Goal: Communication & Community: Answer question/provide support

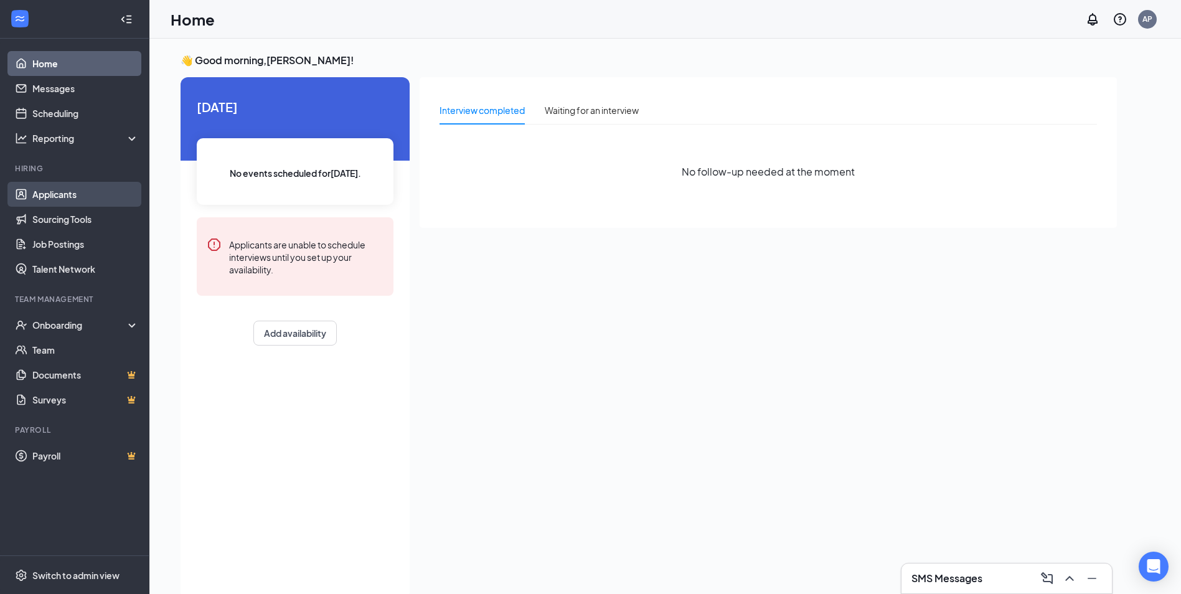
click at [82, 194] on link "Applicants" at bounding box center [85, 194] width 106 height 25
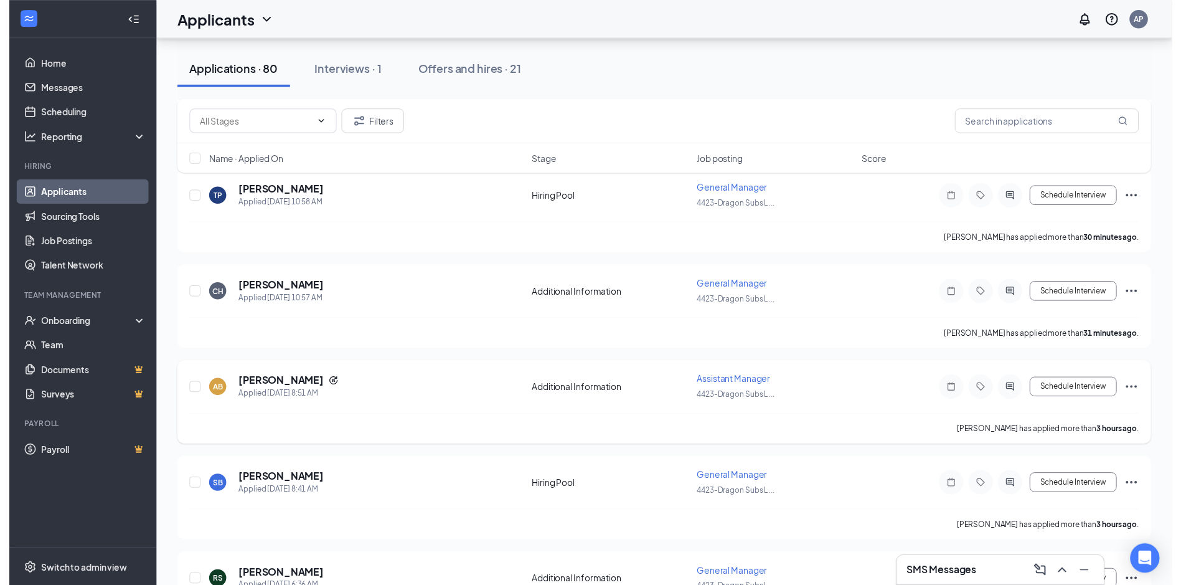
scroll to position [249, 0]
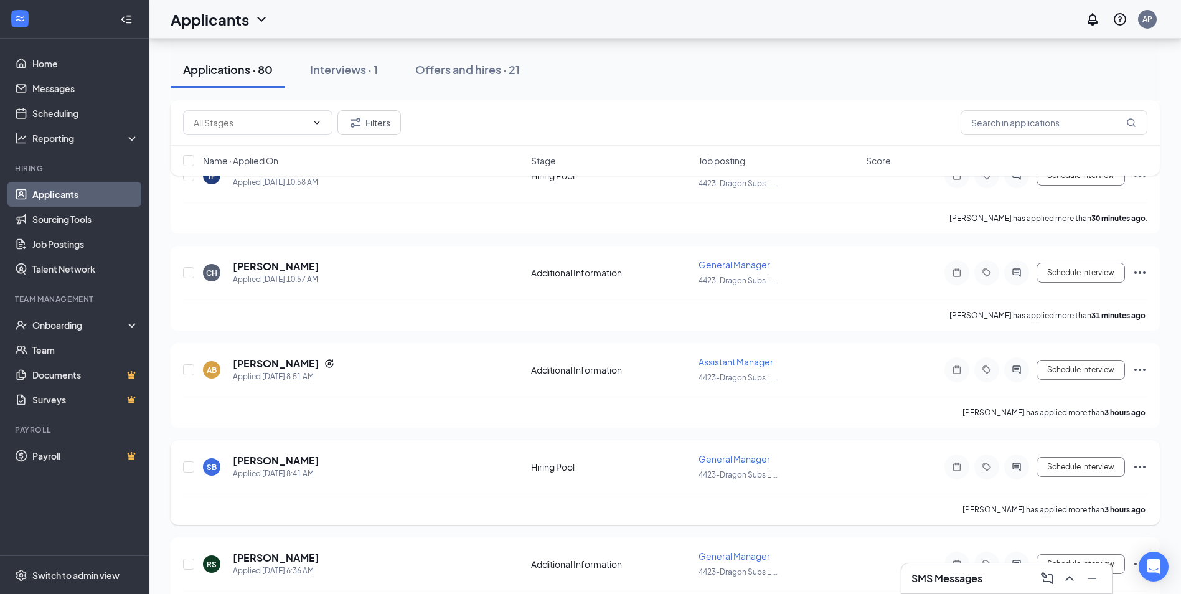
click at [884, 470] on div "SB [PERSON_NAME] Applied [DATE] 8:41 AM Hiring Pool General Manager 4423-Dragon…" at bounding box center [665, 473] width 964 height 41
click at [305, 464] on h5 "[PERSON_NAME]" at bounding box center [276, 461] width 87 height 14
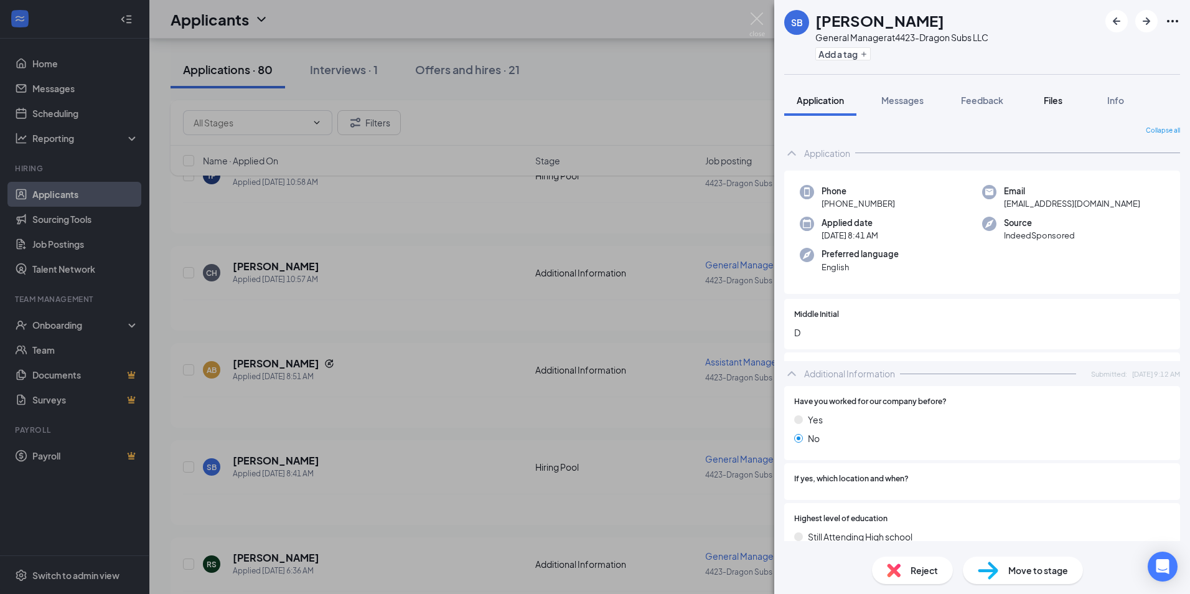
click at [1030, 106] on div "Application Messages Feedback Files Info" at bounding box center [982, 100] width 396 height 31
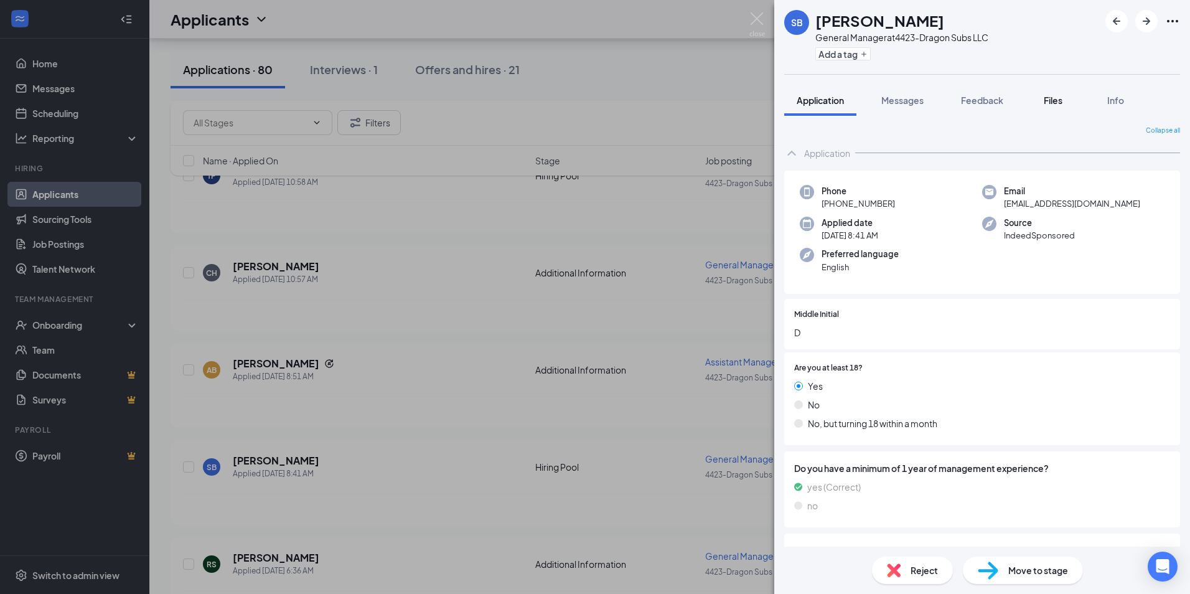
click at [1052, 106] on div "Files" at bounding box center [1053, 100] width 25 height 12
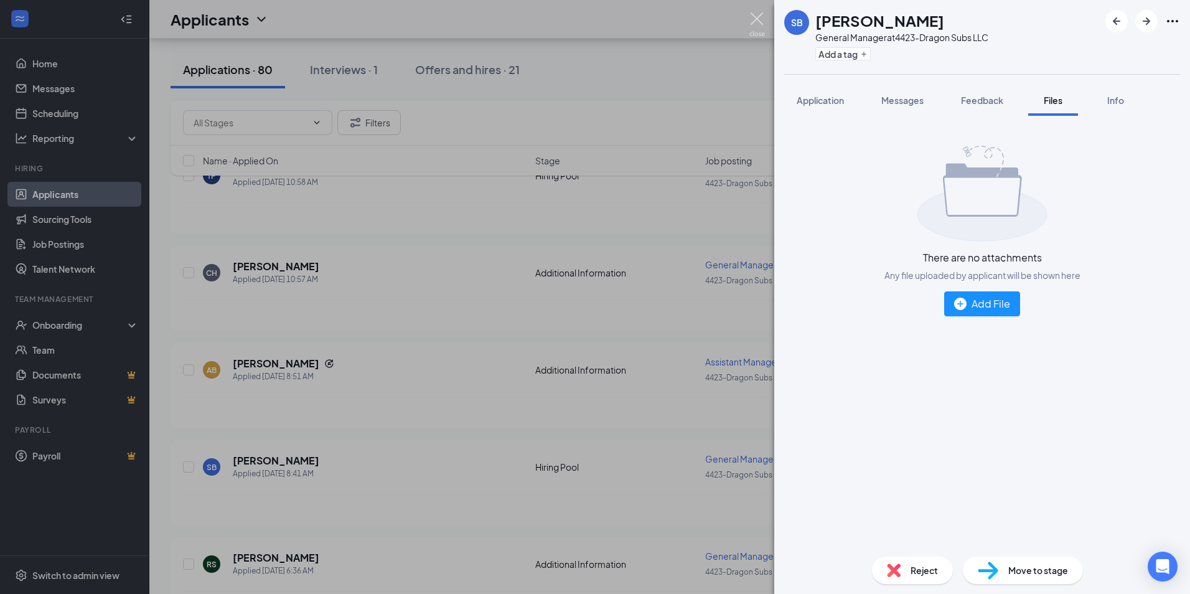
click at [759, 22] on img at bounding box center [757, 24] width 16 height 24
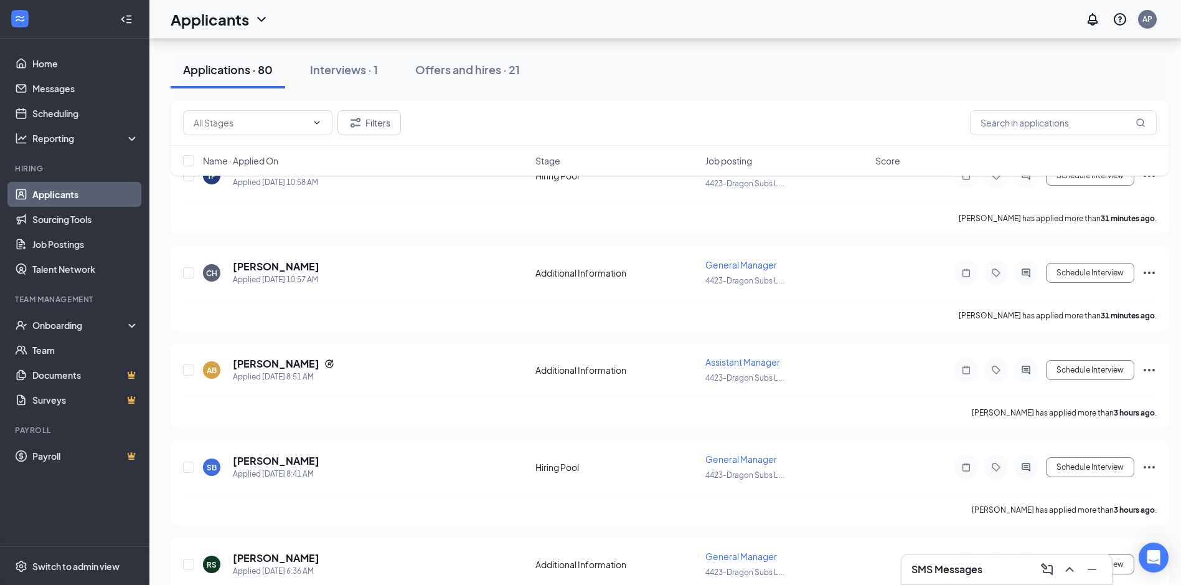
click at [402, 124] on div "Filters" at bounding box center [670, 122] width 974 height 25
click at [395, 124] on button "Filters" at bounding box center [368, 122] width 63 height 25
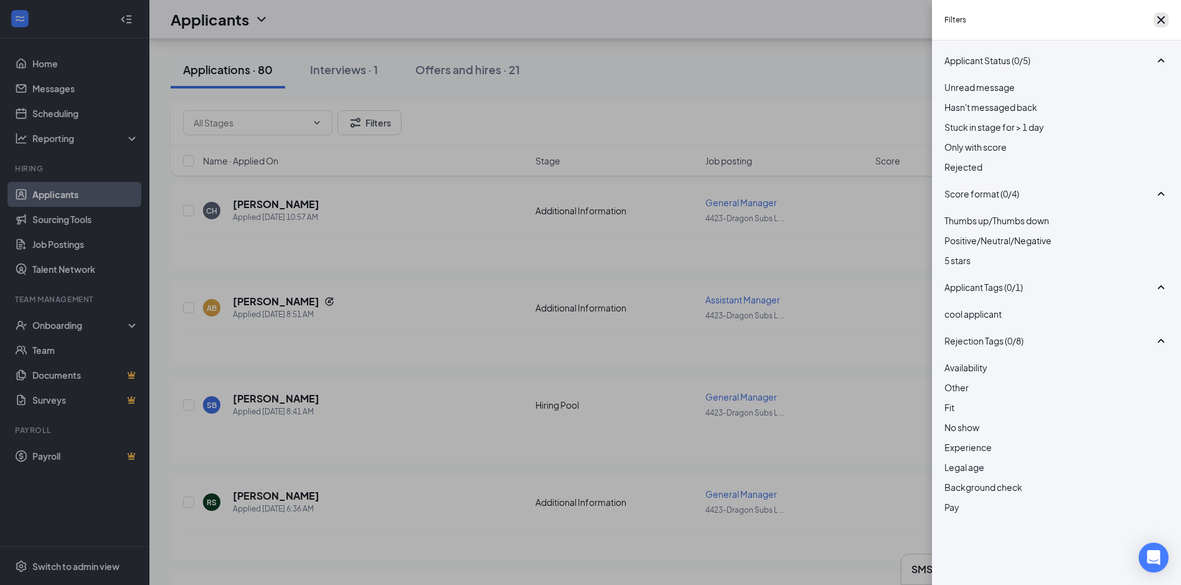
click at [1153, 19] on icon "Cross" at bounding box center [1160, 19] width 15 height 15
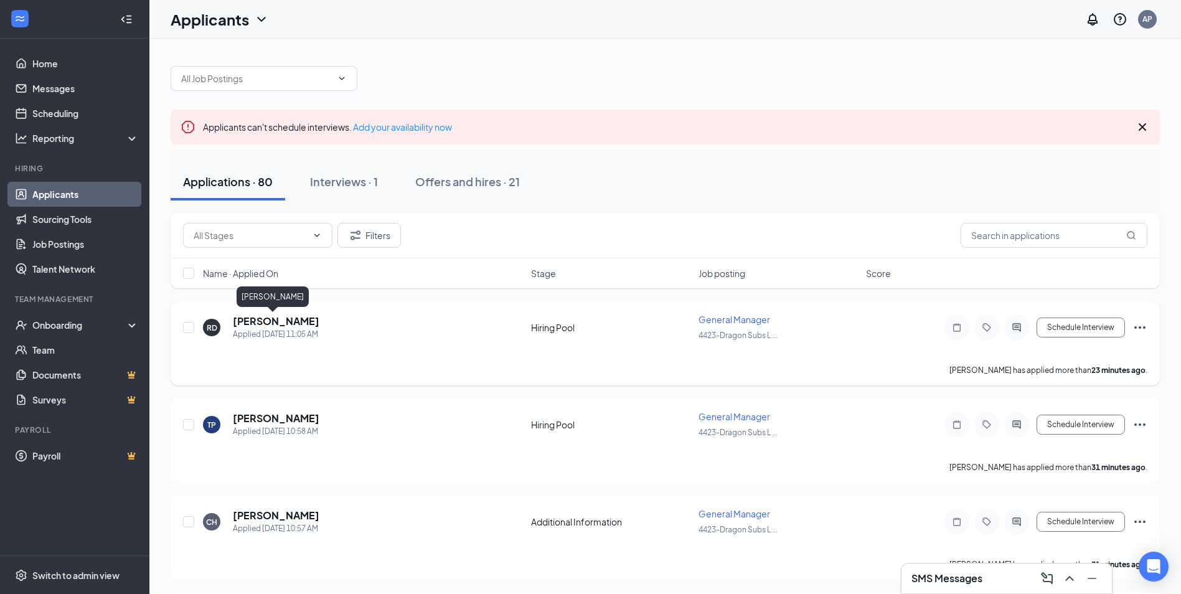
click at [276, 319] on h5 "[PERSON_NAME]" at bounding box center [276, 321] width 87 height 14
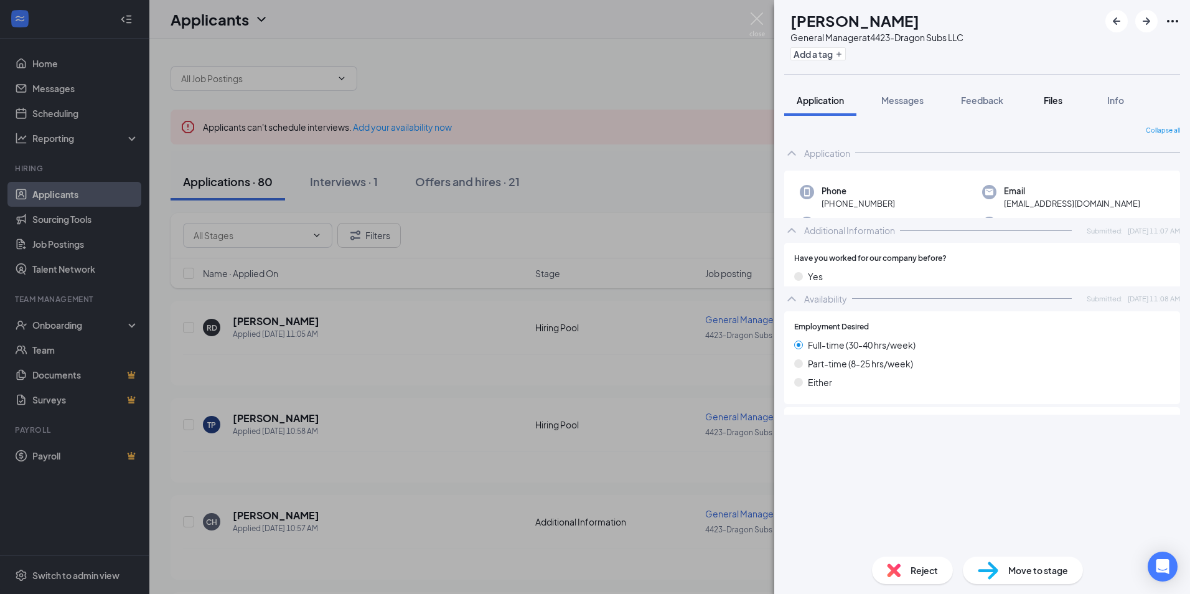
click at [1058, 96] on span "Files" at bounding box center [1053, 100] width 19 height 11
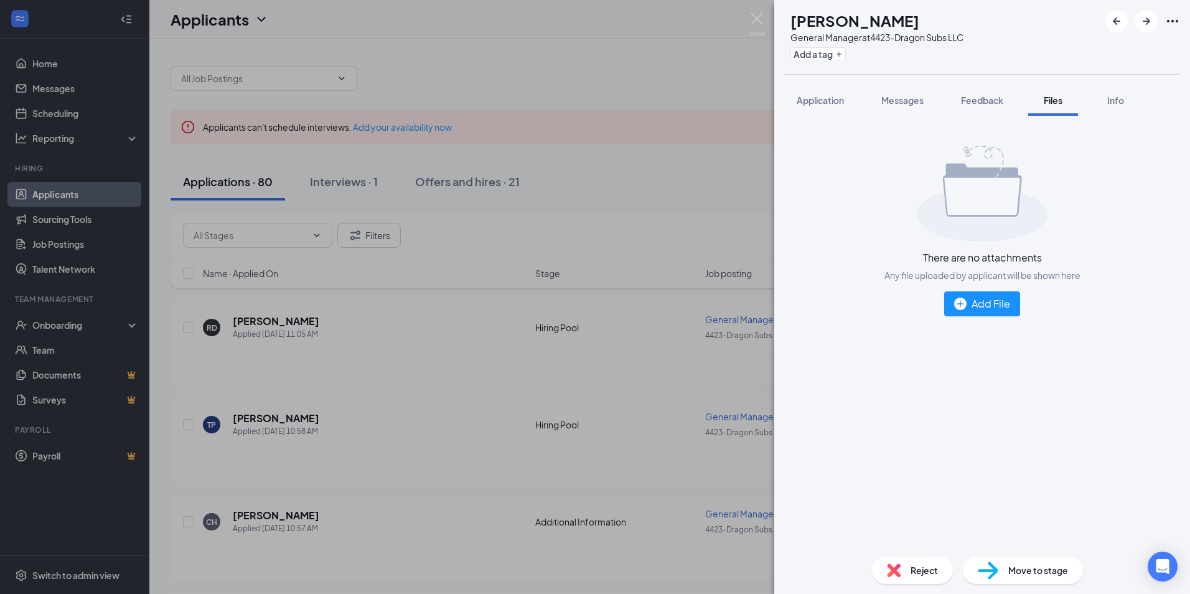
click at [438, 328] on div "RD [PERSON_NAME] General Manager at 4423-Dragon Subs LLC Add a tag Application …" at bounding box center [595, 297] width 1190 height 594
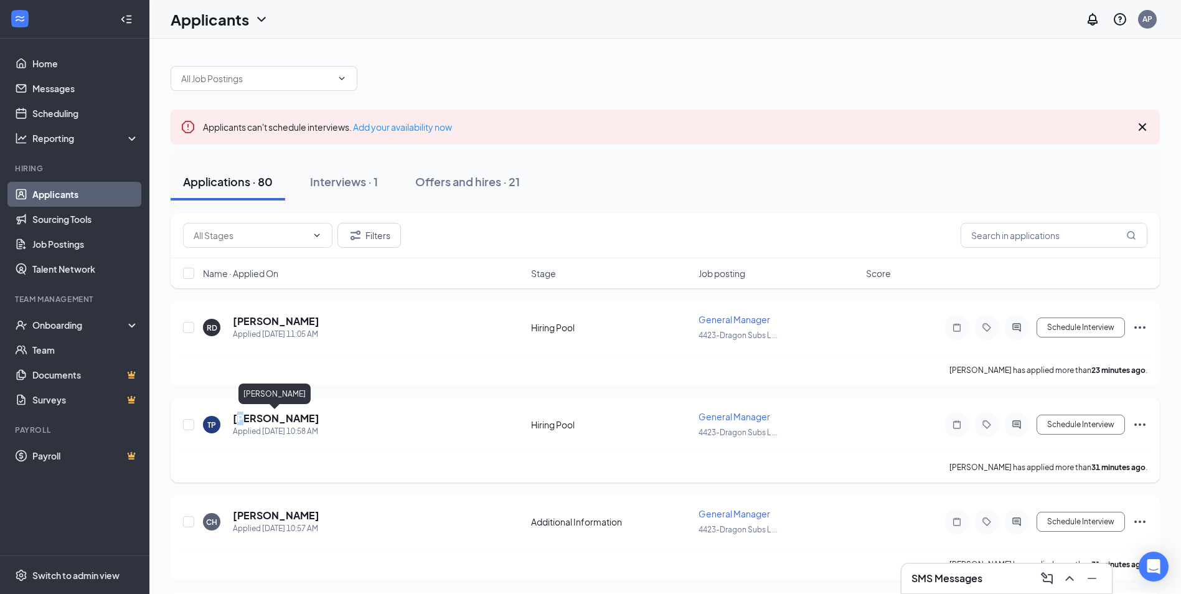
click at [242, 420] on h5 "[PERSON_NAME]" at bounding box center [276, 418] width 87 height 14
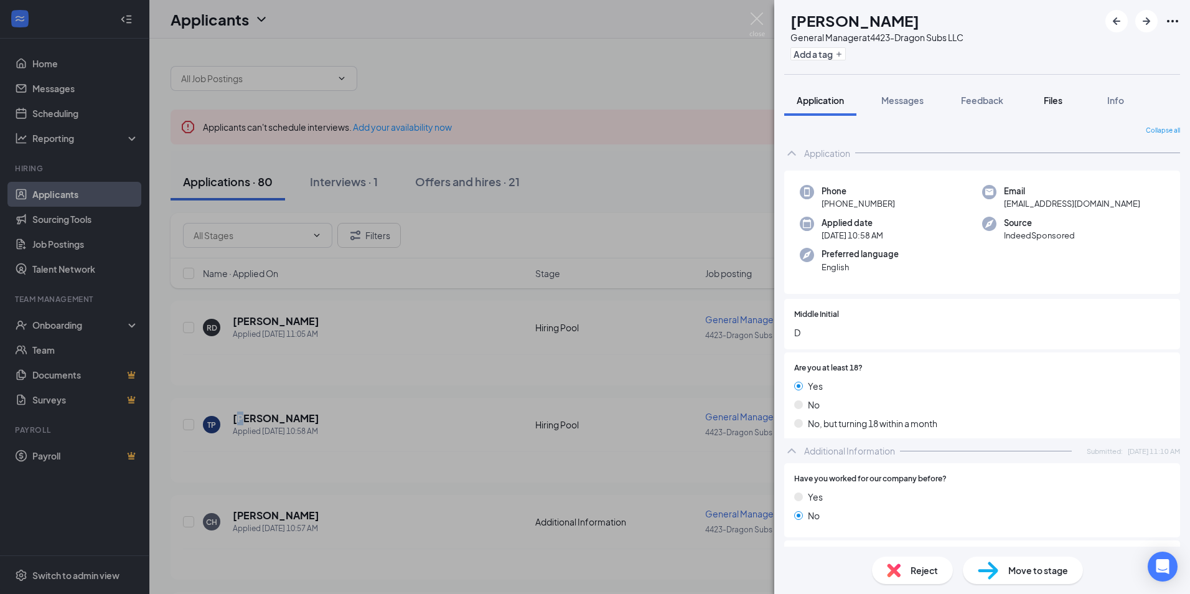
click at [1056, 103] on span "Files" at bounding box center [1053, 100] width 19 height 11
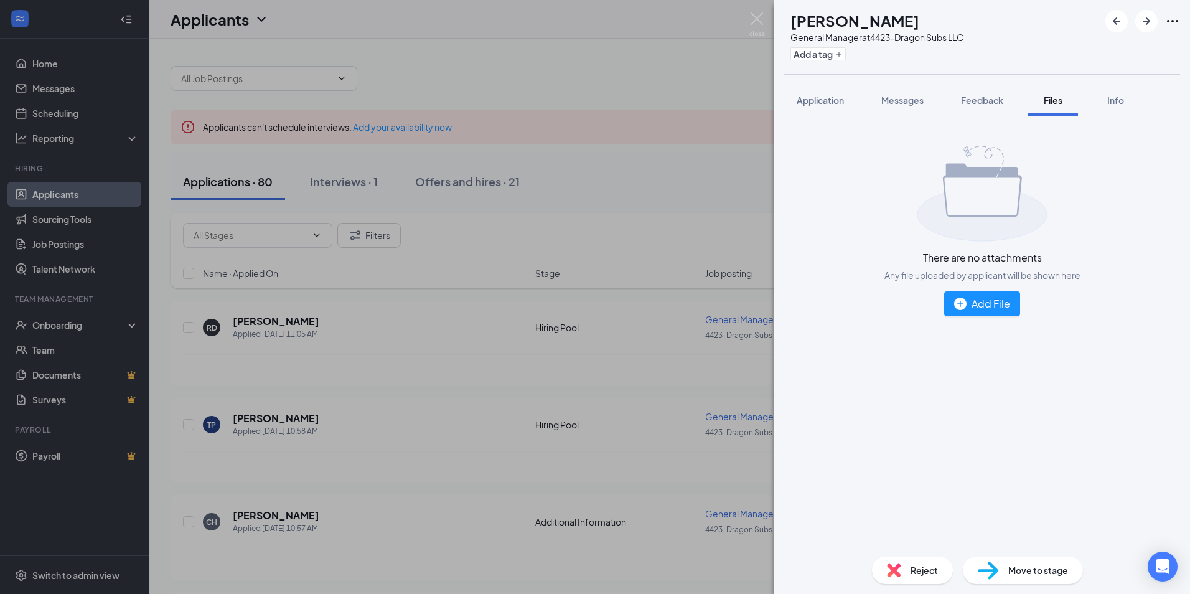
click at [768, 17] on div "TP [PERSON_NAME] General Manager at 4423-Dragon Subs LLC Add a tag Application …" at bounding box center [595, 297] width 1190 height 594
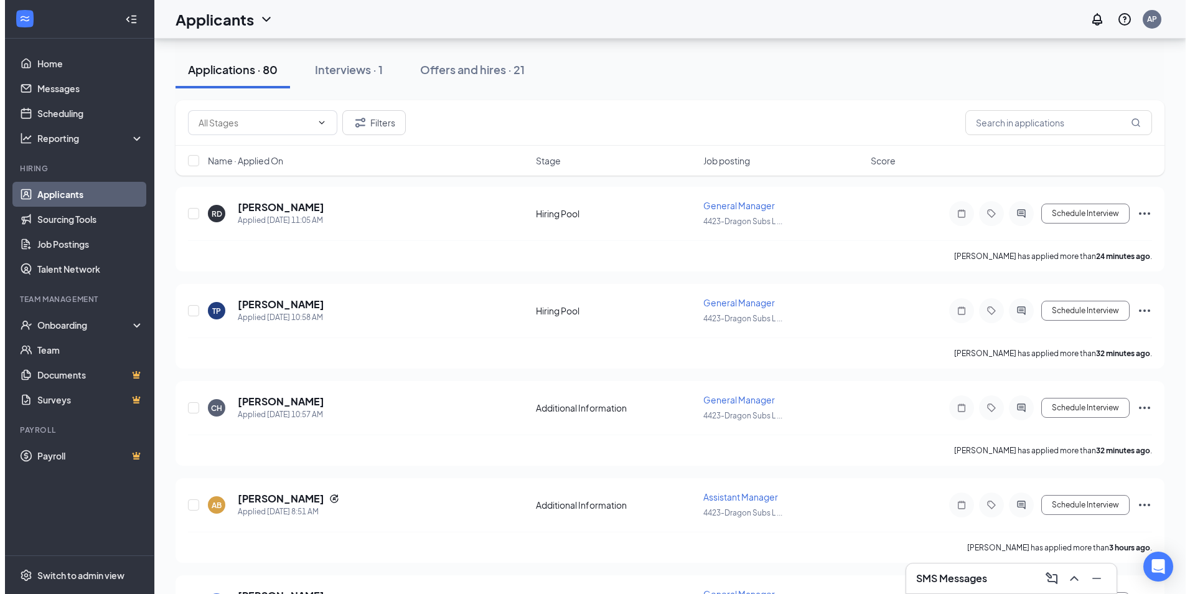
scroll to position [124, 0]
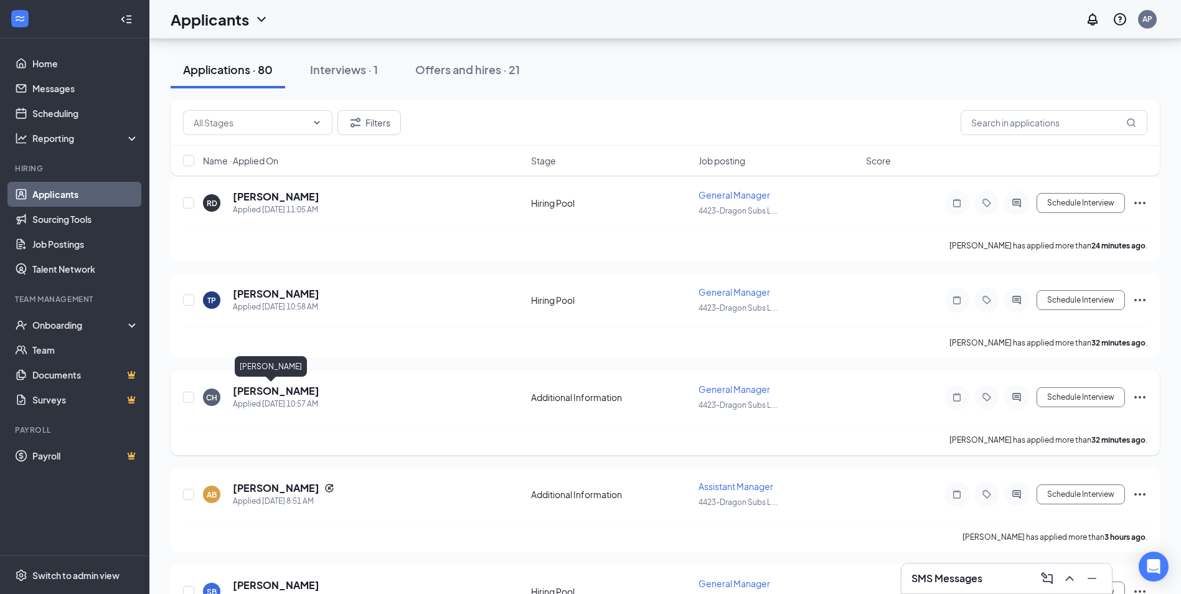
click at [259, 388] on h5 "[PERSON_NAME]" at bounding box center [276, 391] width 87 height 14
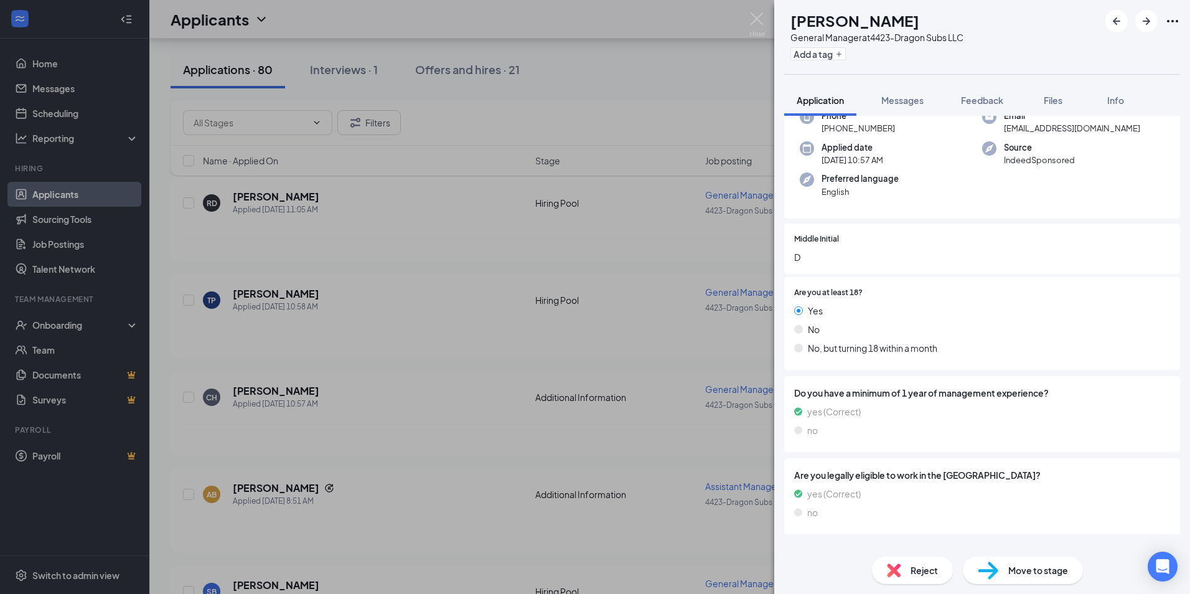
scroll to position [91, 0]
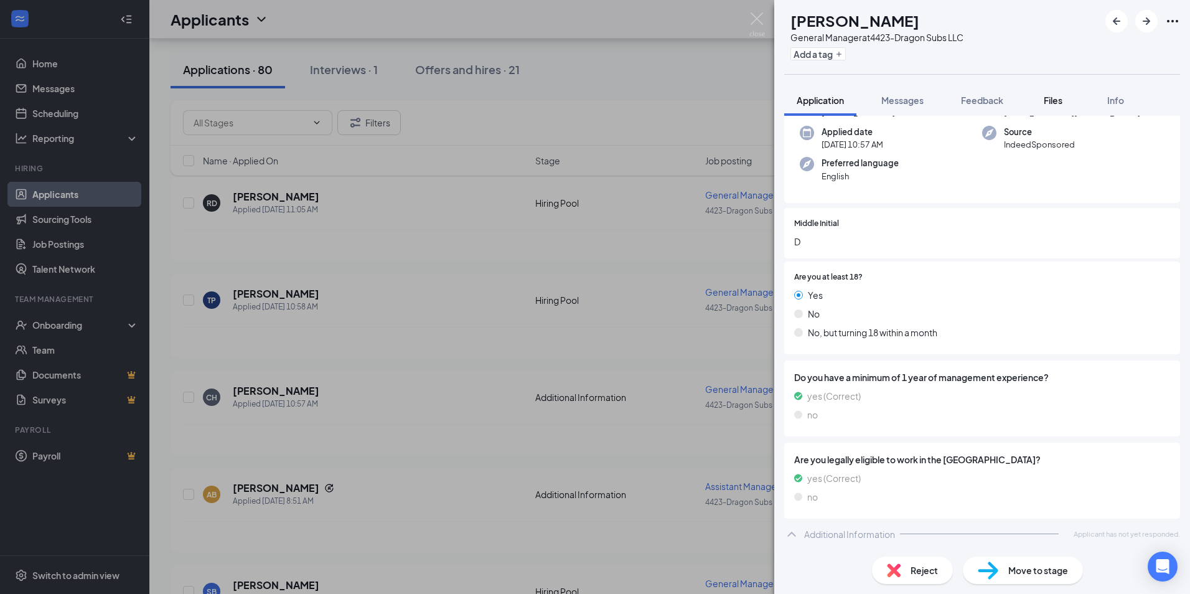
click at [1038, 109] on button "Files" at bounding box center [1053, 100] width 50 height 31
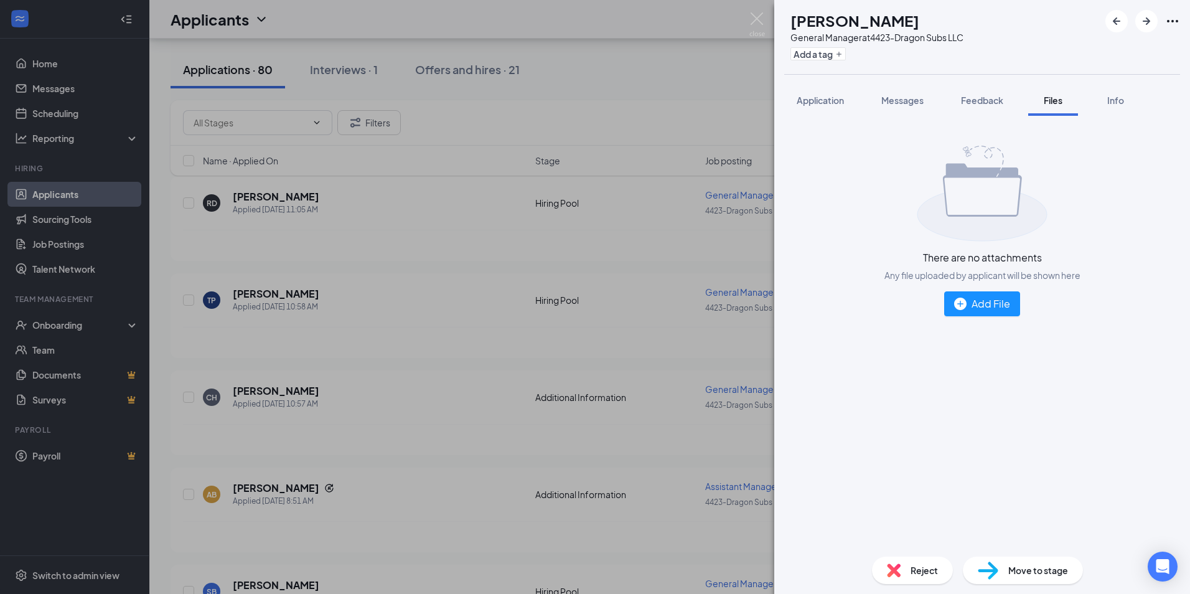
click at [731, 35] on div "CH [PERSON_NAME] General Manager at 4423-Dragon Subs LLC Add a tag Application …" at bounding box center [595, 297] width 1190 height 594
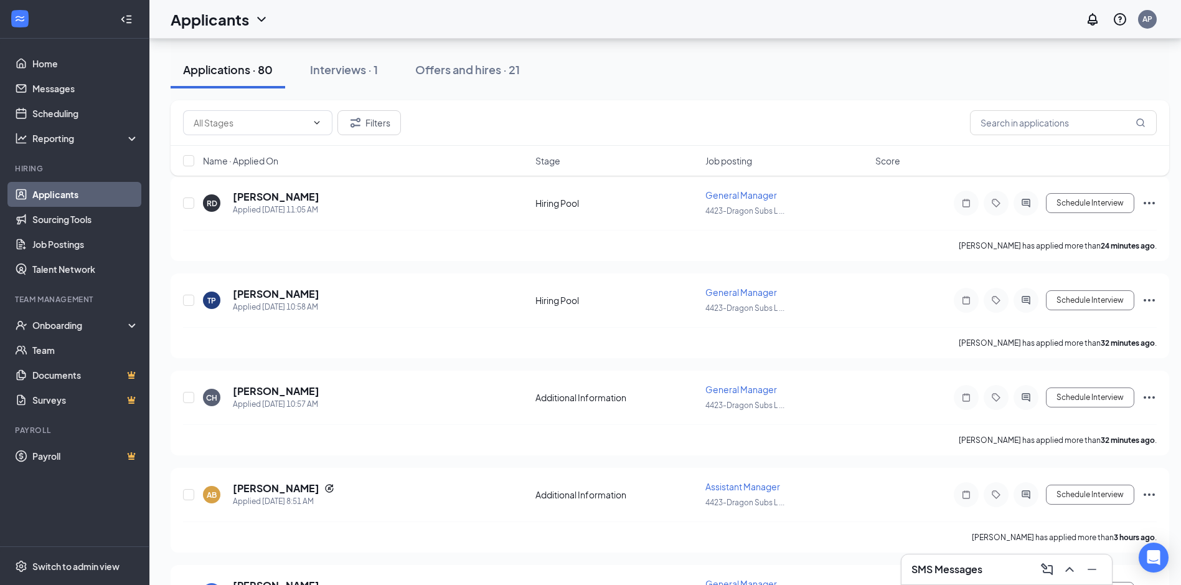
click at [759, 26] on div "Applicants AP" at bounding box center [664, 19] width 1031 height 39
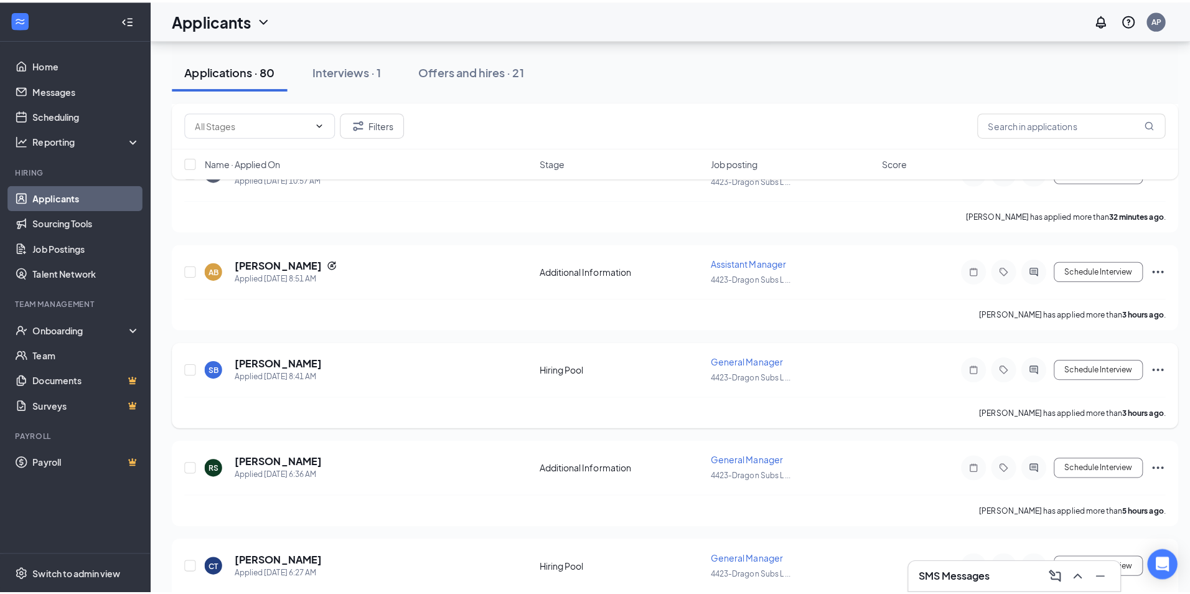
scroll to position [373, 0]
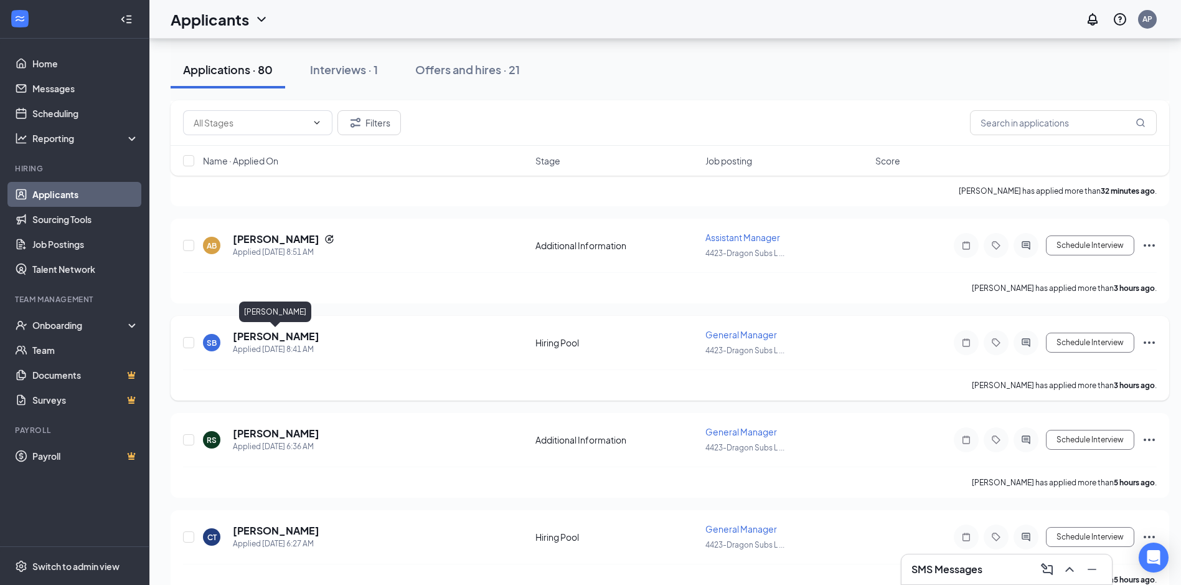
click at [309, 336] on h5 "[PERSON_NAME]" at bounding box center [276, 336] width 87 height 14
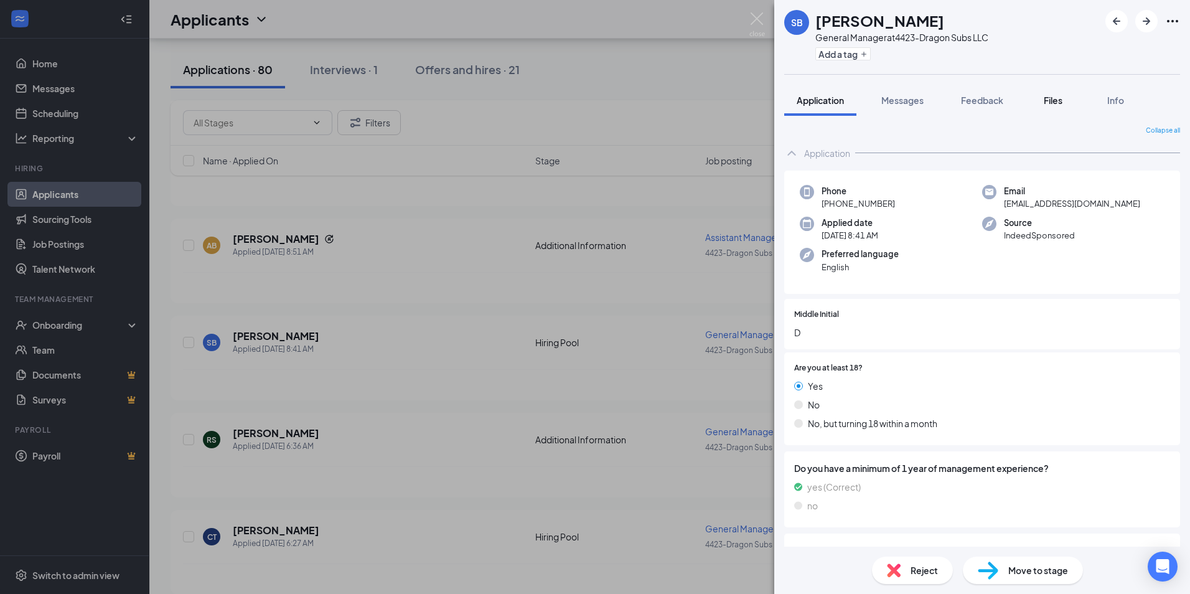
click at [1050, 105] on span "Files" at bounding box center [1053, 100] width 19 height 11
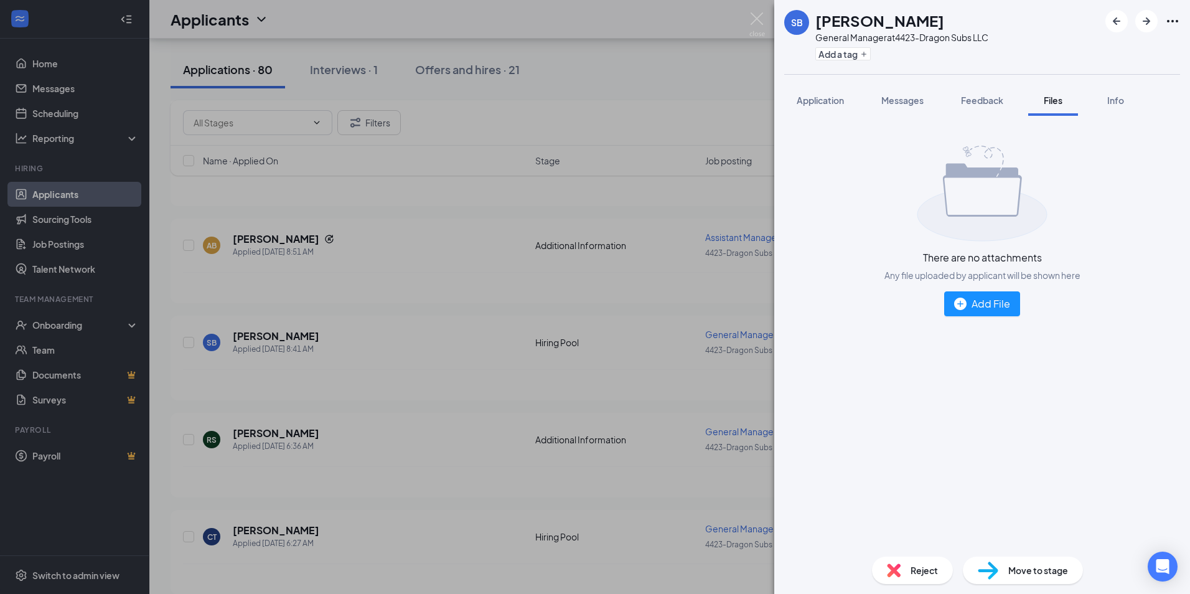
drag, startPoint x: 979, startPoint y: 114, endPoint x: 938, endPoint y: 108, distance: 41.5
click at [979, 114] on button "Feedback" at bounding box center [982, 100] width 67 height 31
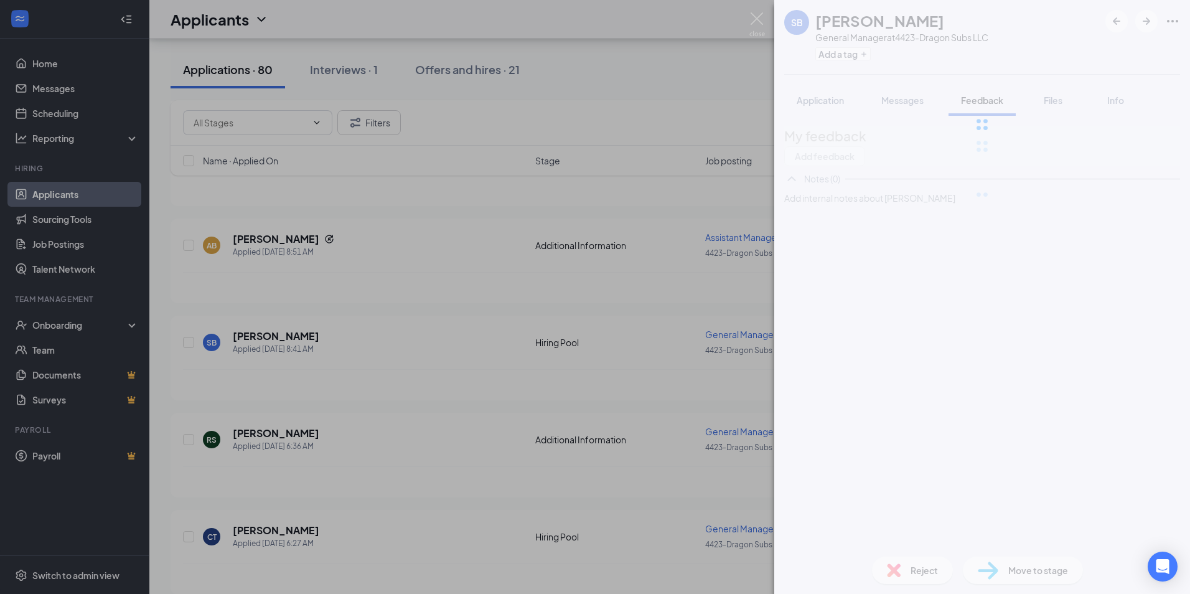
click at [875, 102] on button "Messages" at bounding box center [902, 100] width 67 height 31
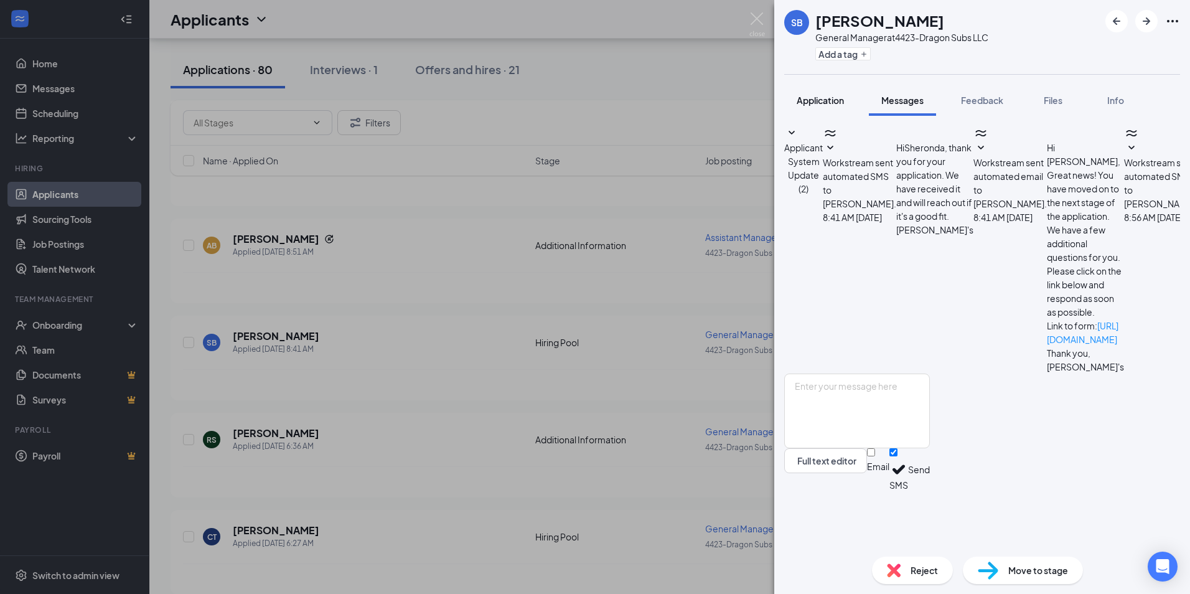
click at [835, 105] on span "Application" at bounding box center [820, 100] width 47 height 11
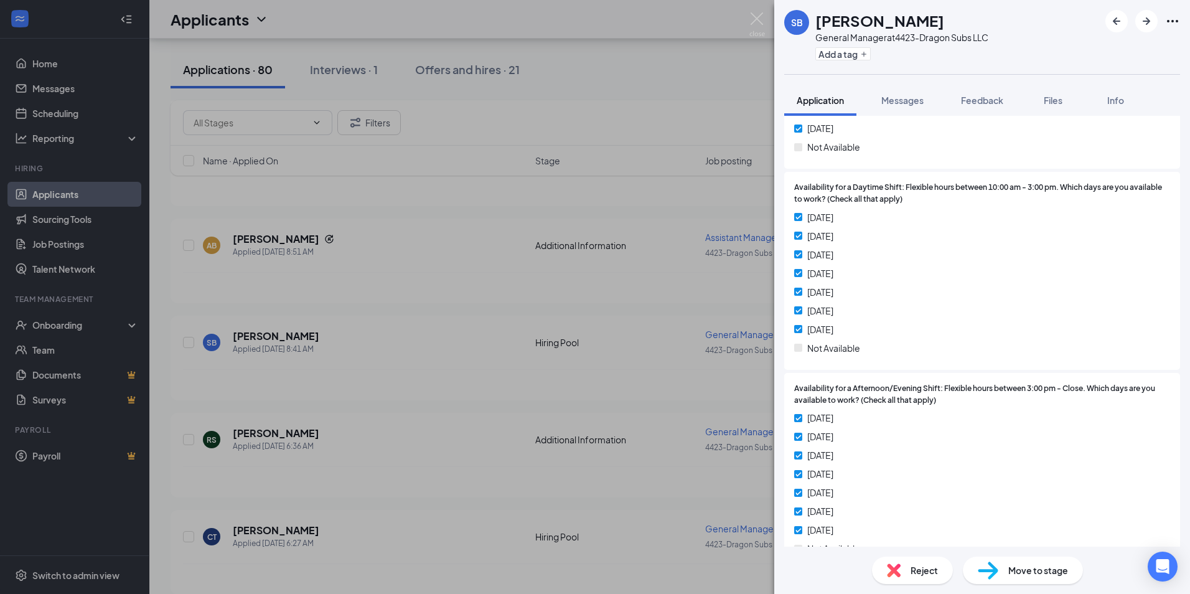
scroll to position [1334, 0]
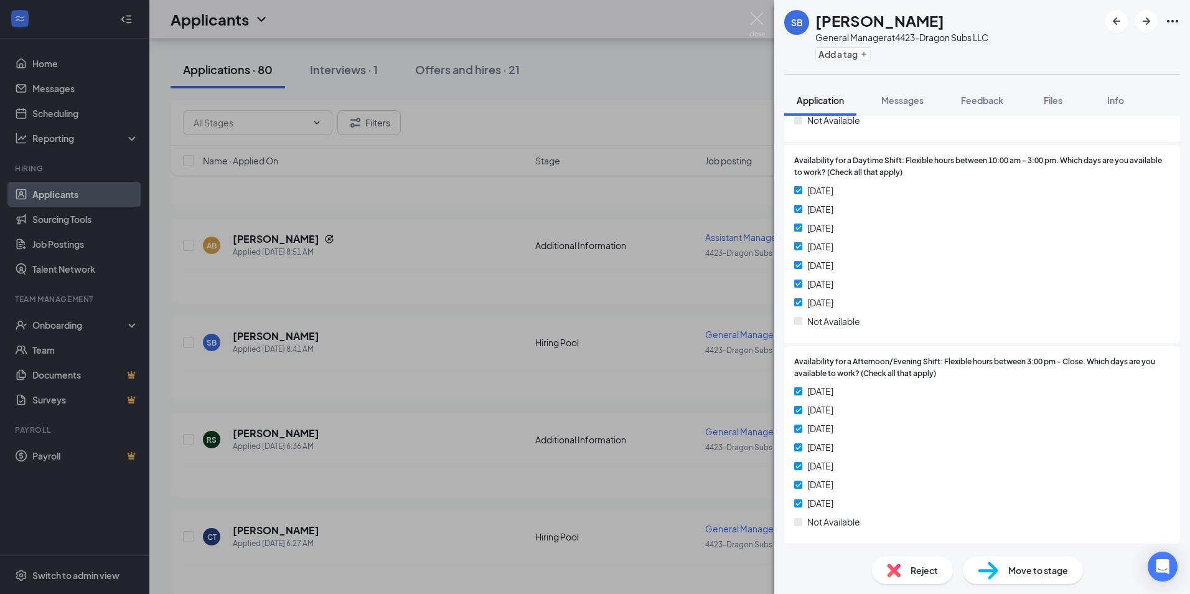
click at [756, 11] on div "SB [PERSON_NAME] General Manager at 4423-Dragon Subs LLC Add a tag Application …" at bounding box center [595, 297] width 1190 height 594
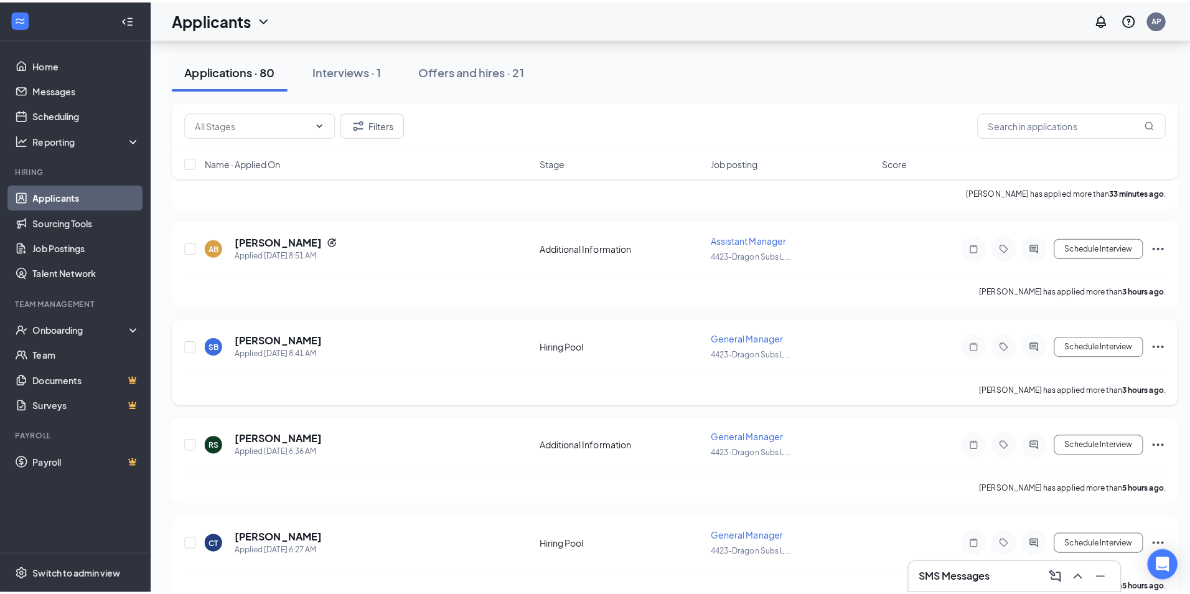
scroll to position [560, 0]
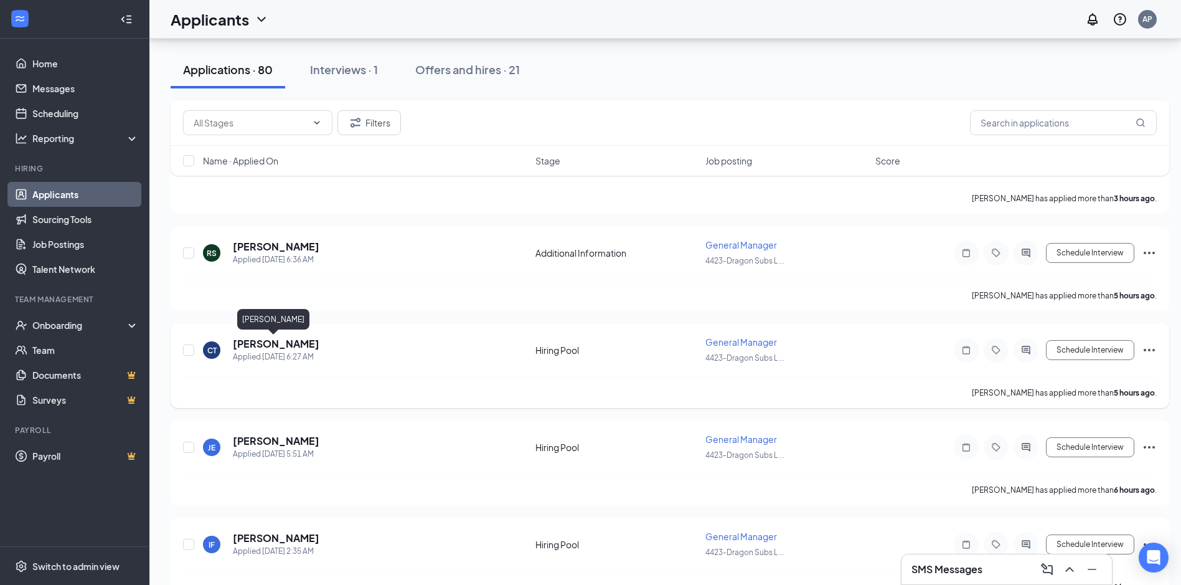
click at [293, 344] on h5 "[PERSON_NAME]" at bounding box center [276, 344] width 87 height 14
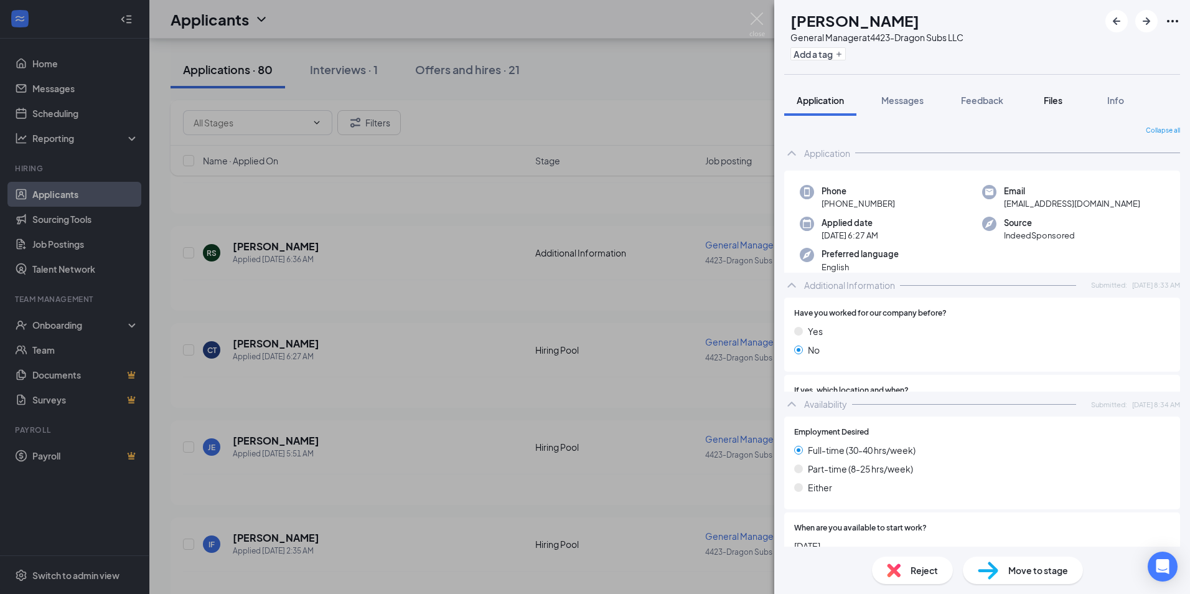
click at [1058, 103] on span "Files" at bounding box center [1053, 100] width 19 height 11
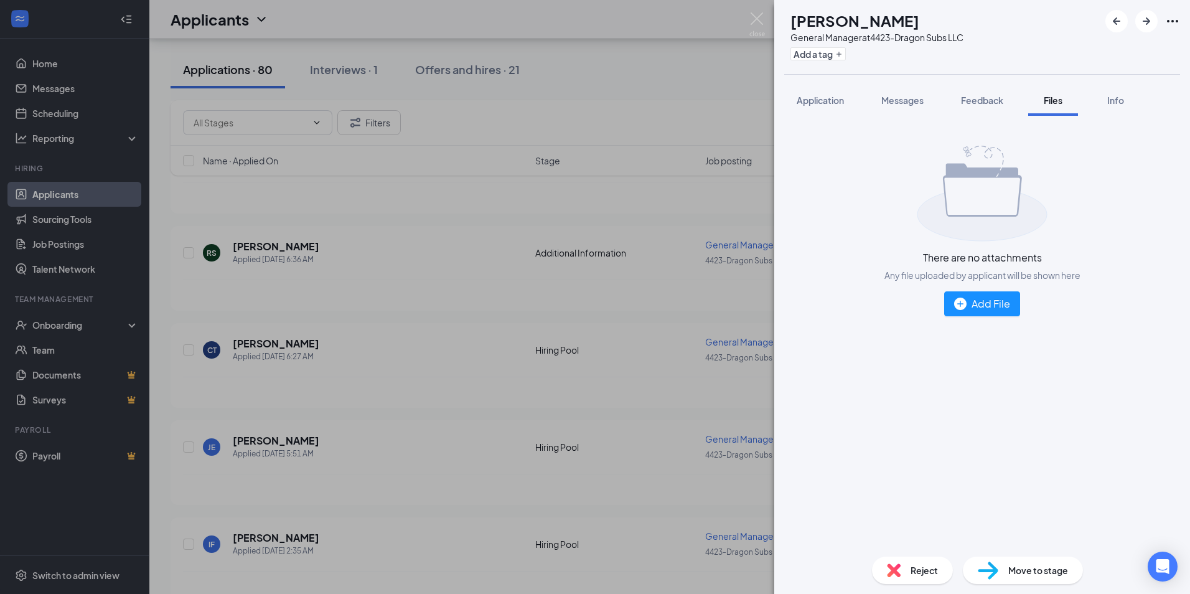
drag, startPoint x: 804, startPoint y: 115, endPoint x: 870, endPoint y: 134, distance: 68.0
click at [804, 115] on button "Application" at bounding box center [820, 100] width 72 height 31
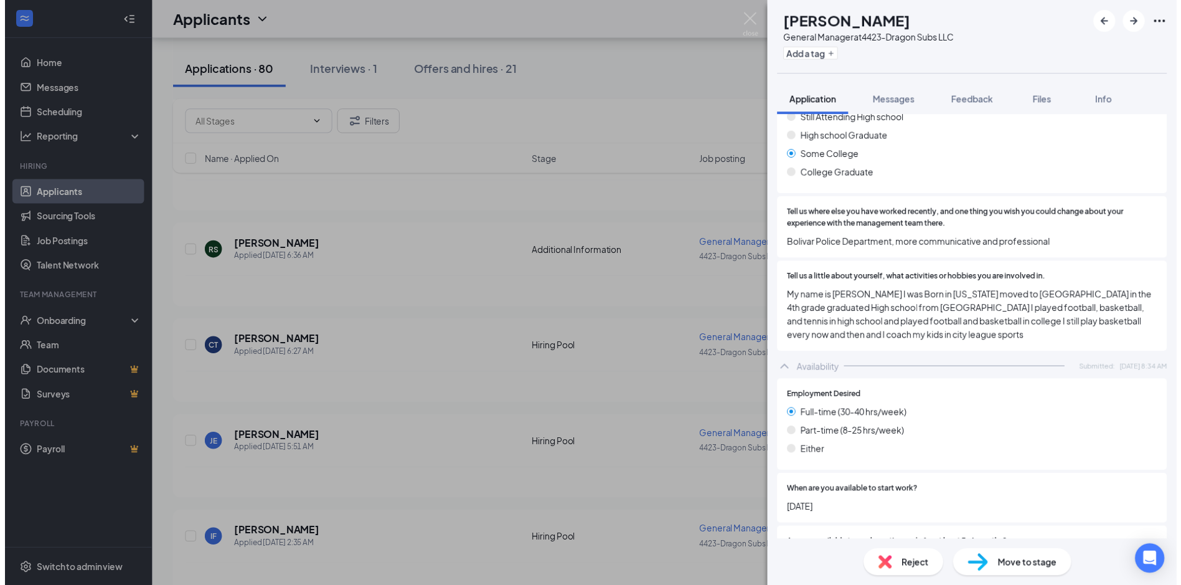
scroll to position [691, 0]
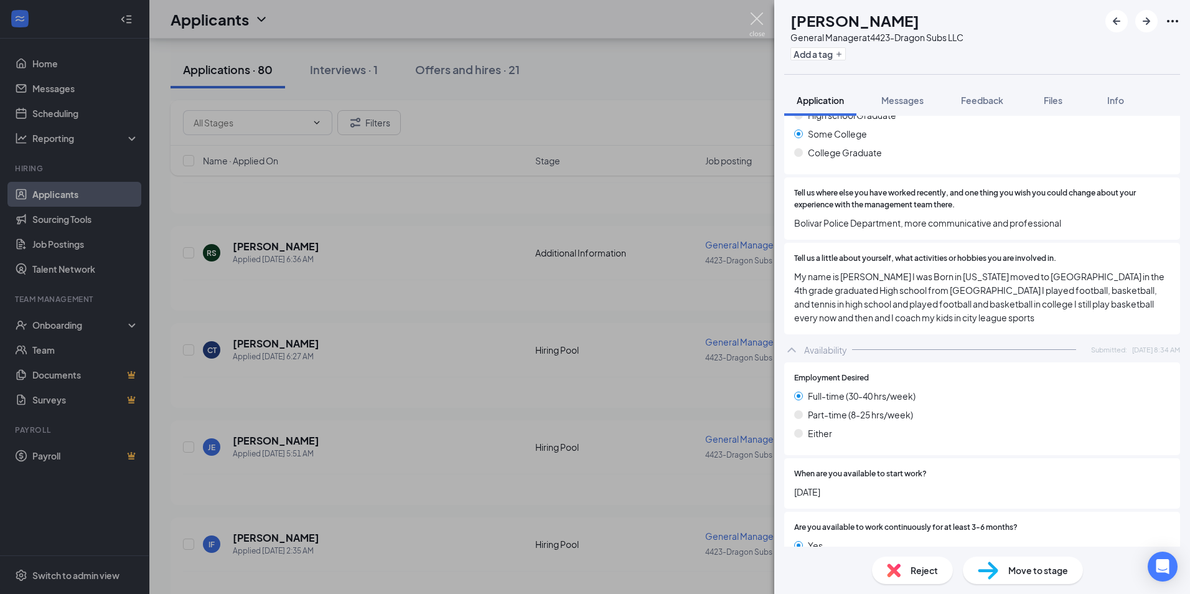
click at [749, 26] on img at bounding box center [757, 24] width 16 height 24
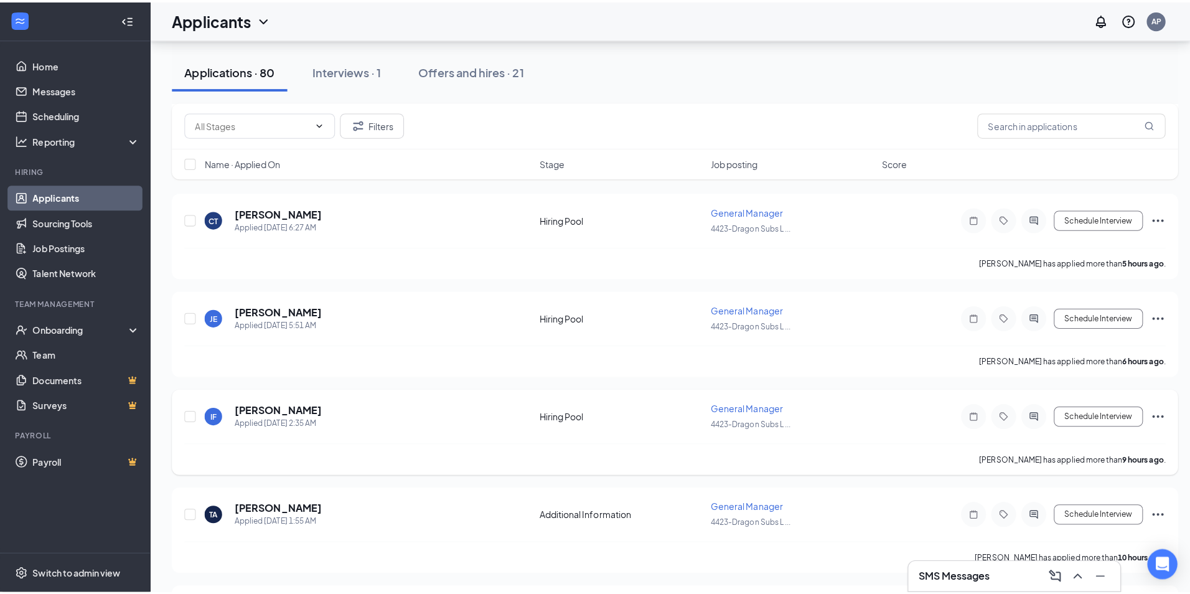
scroll to position [747, 0]
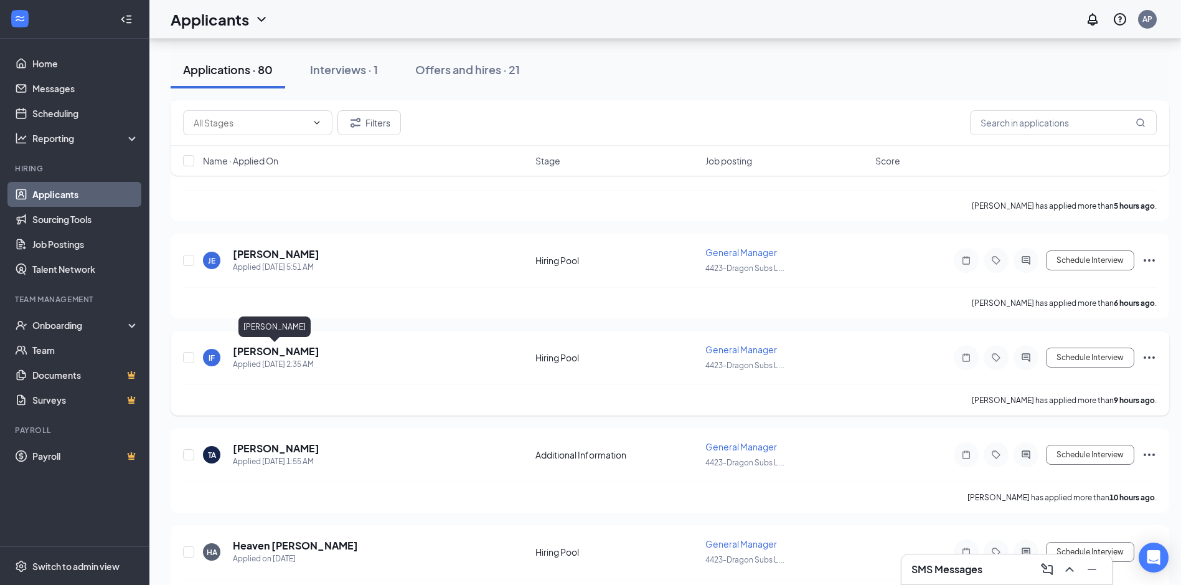
click at [301, 349] on h5 "[PERSON_NAME]" at bounding box center [276, 351] width 87 height 14
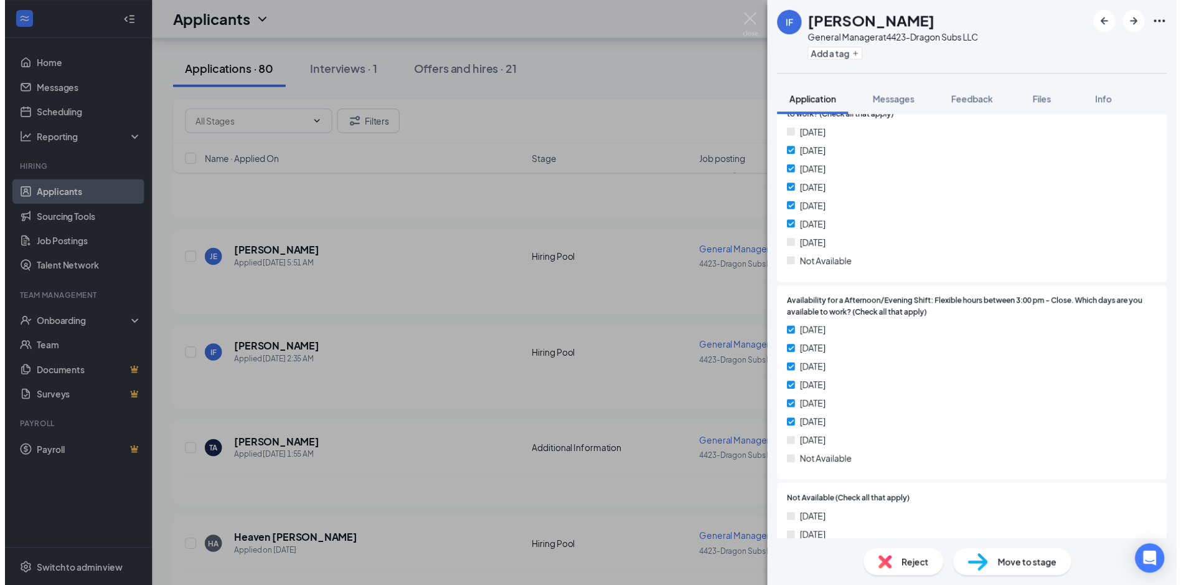
scroll to position [1546, 0]
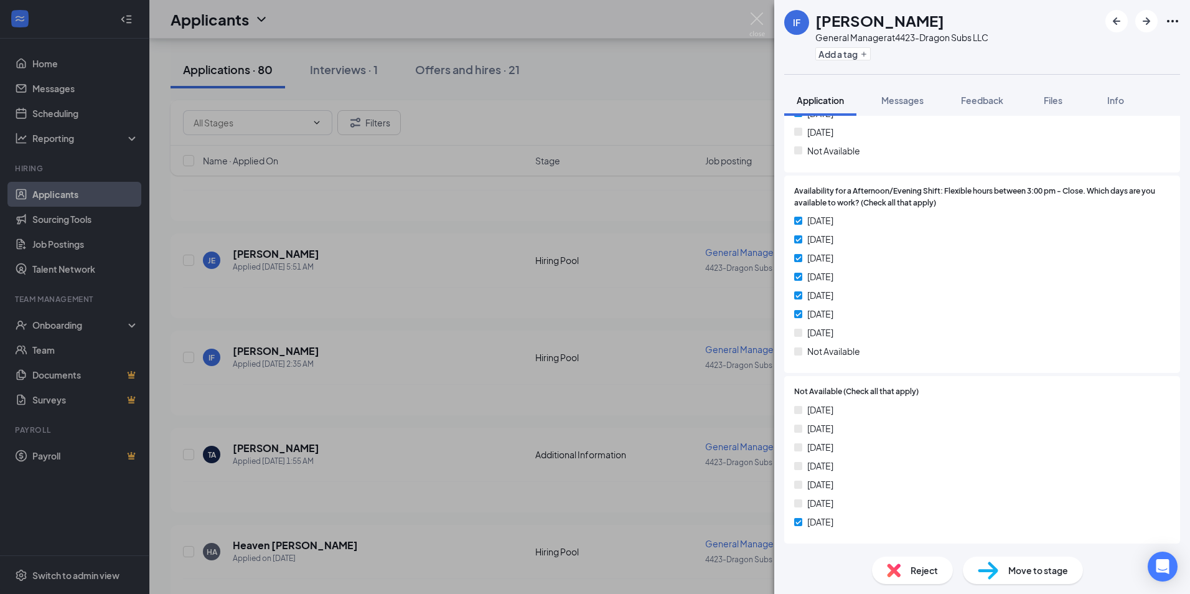
click at [748, 19] on div "IF [PERSON_NAME] General Manager at 4423-Dragon Subs LLC Add a tag Application …" at bounding box center [595, 297] width 1190 height 594
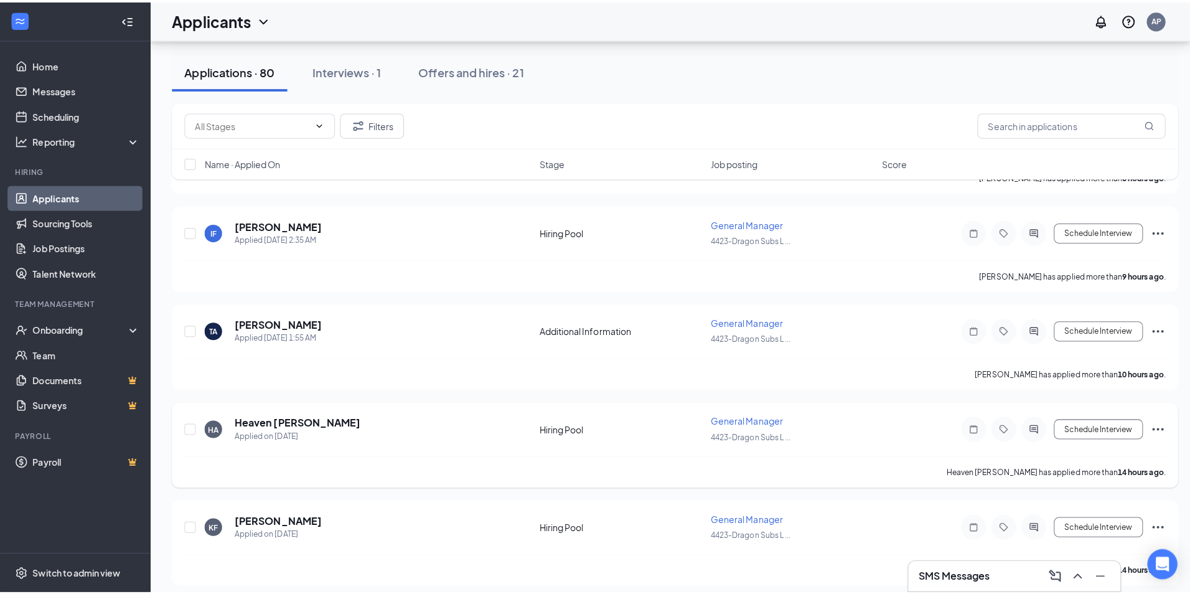
scroll to position [934, 0]
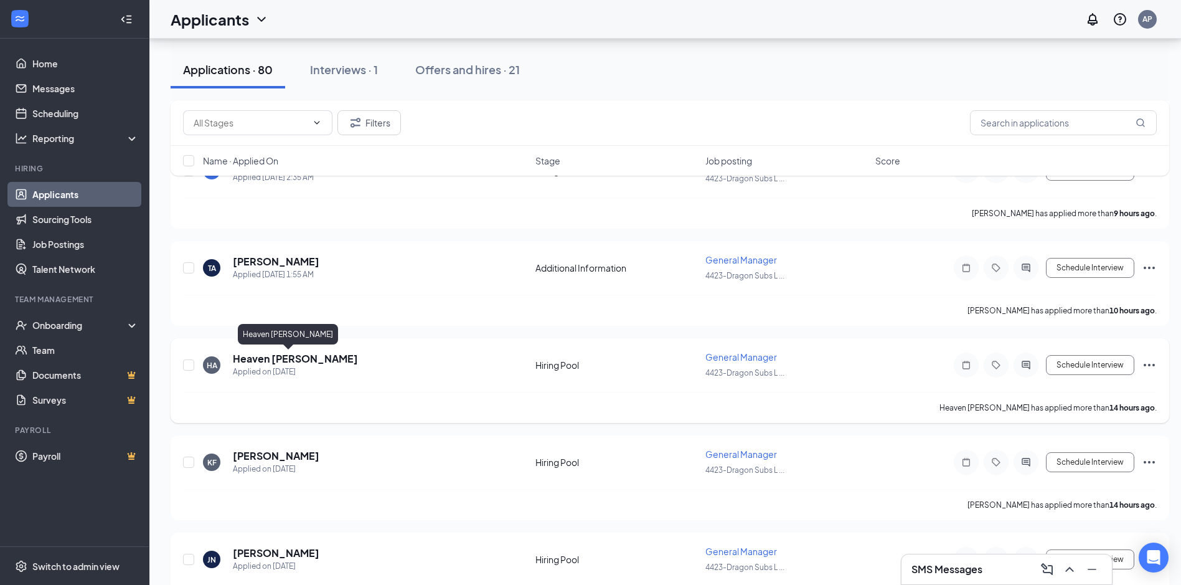
click at [289, 364] on h5 "Heaven [PERSON_NAME]" at bounding box center [295, 359] width 125 height 14
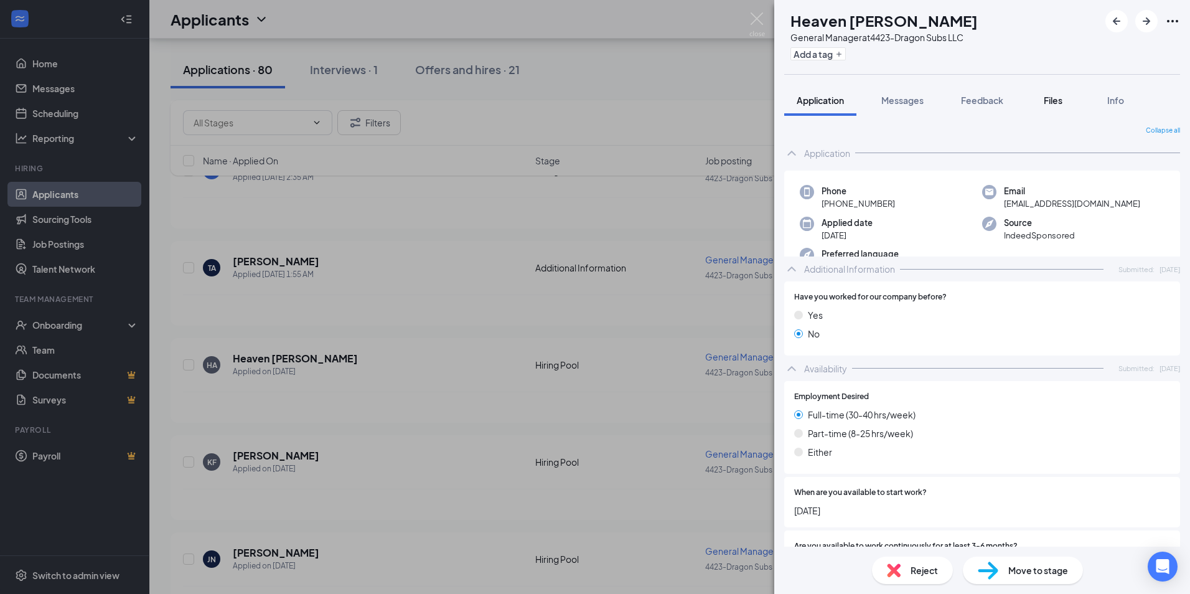
click at [1048, 108] on button "Files" at bounding box center [1053, 100] width 50 height 31
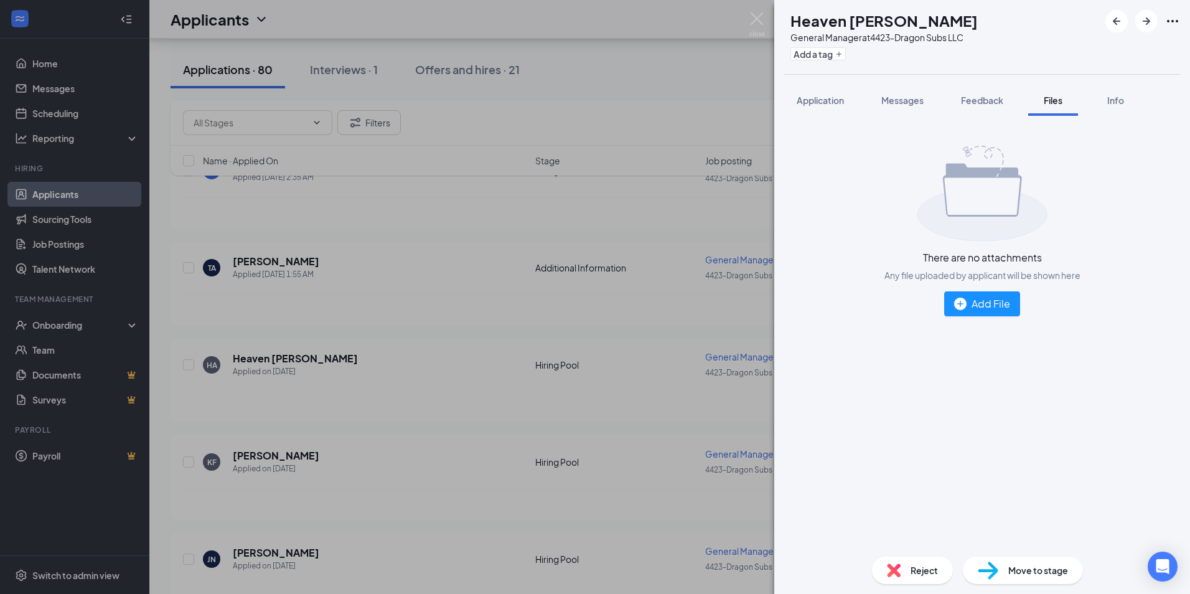
click at [802, 100] on span "Application" at bounding box center [820, 100] width 47 height 11
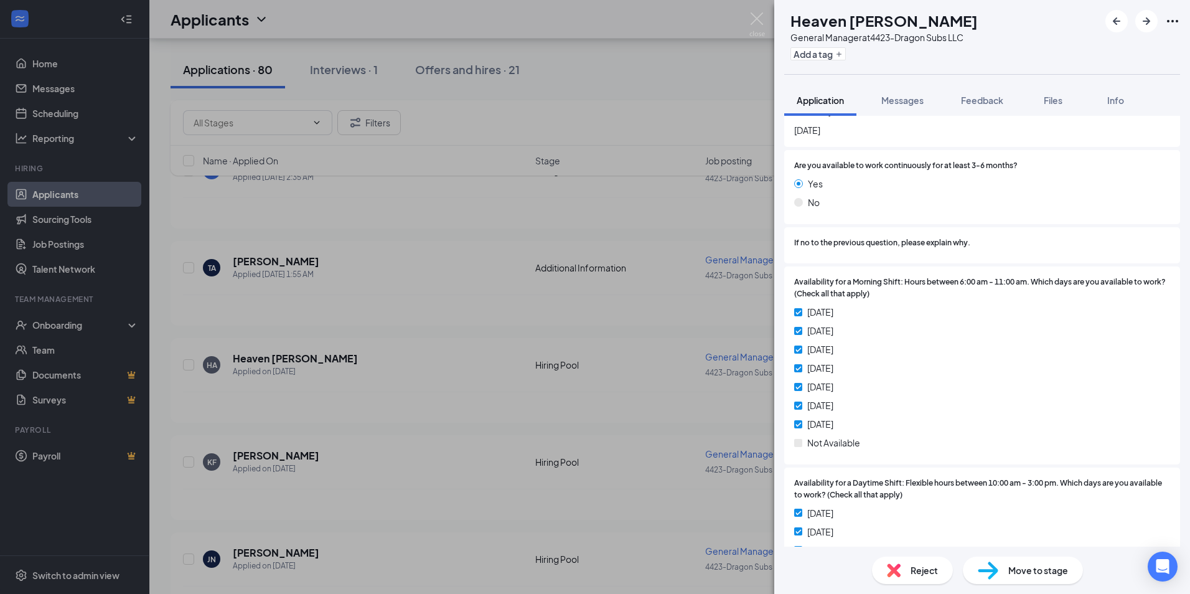
scroll to position [1348, 0]
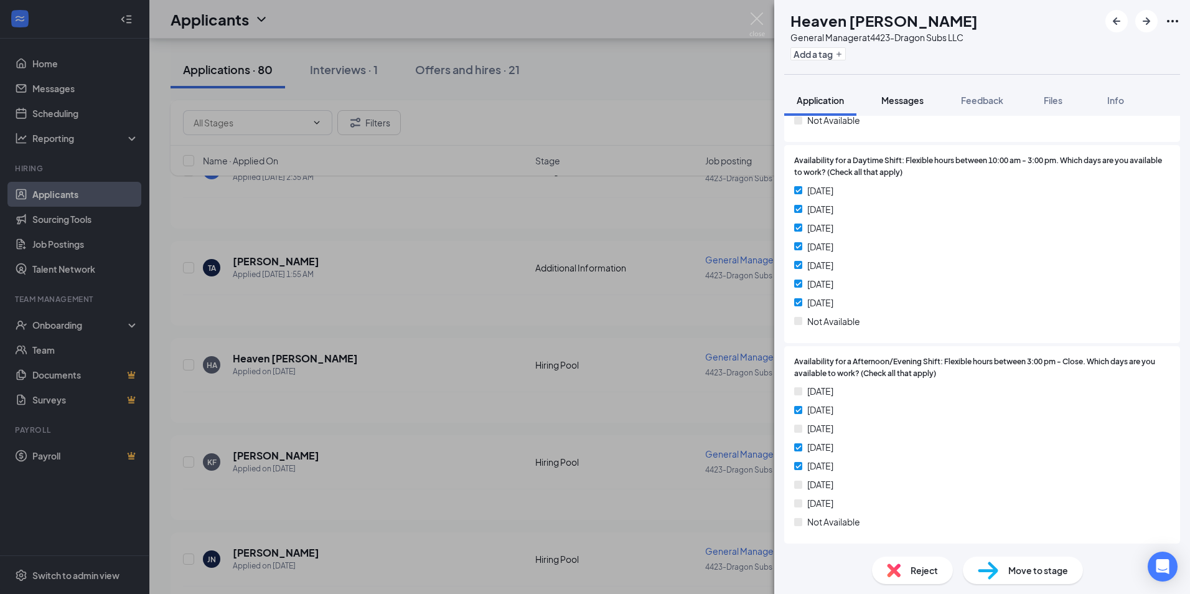
click at [893, 115] on button "Messages" at bounding box center [902, 100] width 67 height 31
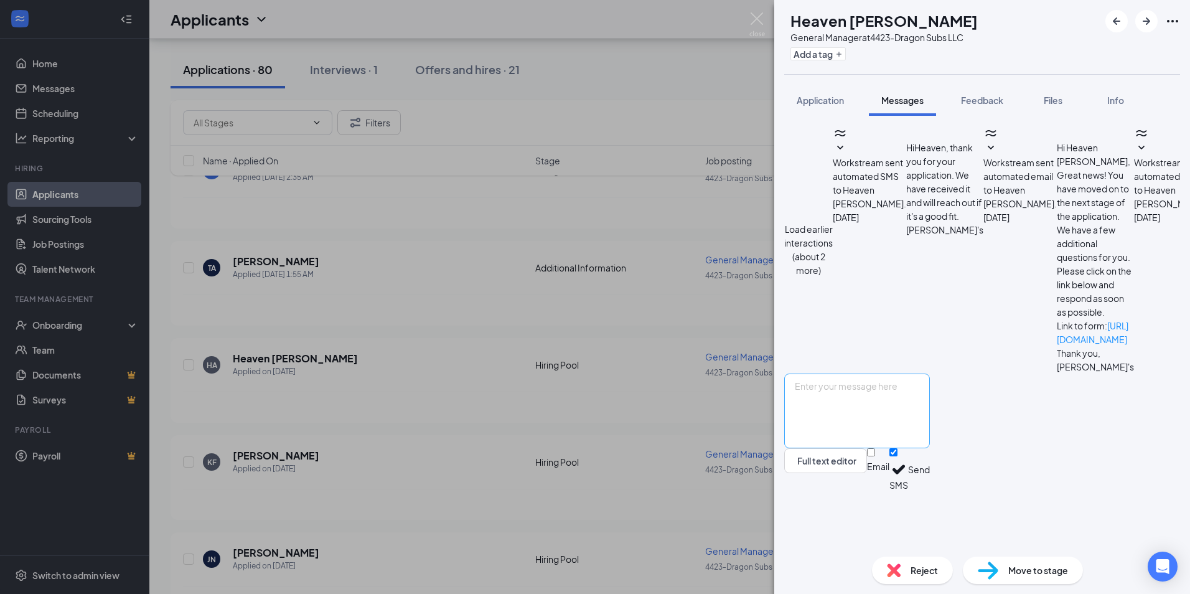
scroll to position [170, 0]
click at [900, 448] on textarea at bounding box center [857, 410] width 146 height 75
click at [875, 456] on input "Email" at bounding box center [871, 452] width 8 height 8
click at [867, 448] on input "Email" at bounding box center [871, 452] width 8 height 8
drag, startPoint x: 1033, startPoint y: 533, endPoint x: 1021, endPoint y: 524, distance: 15.2
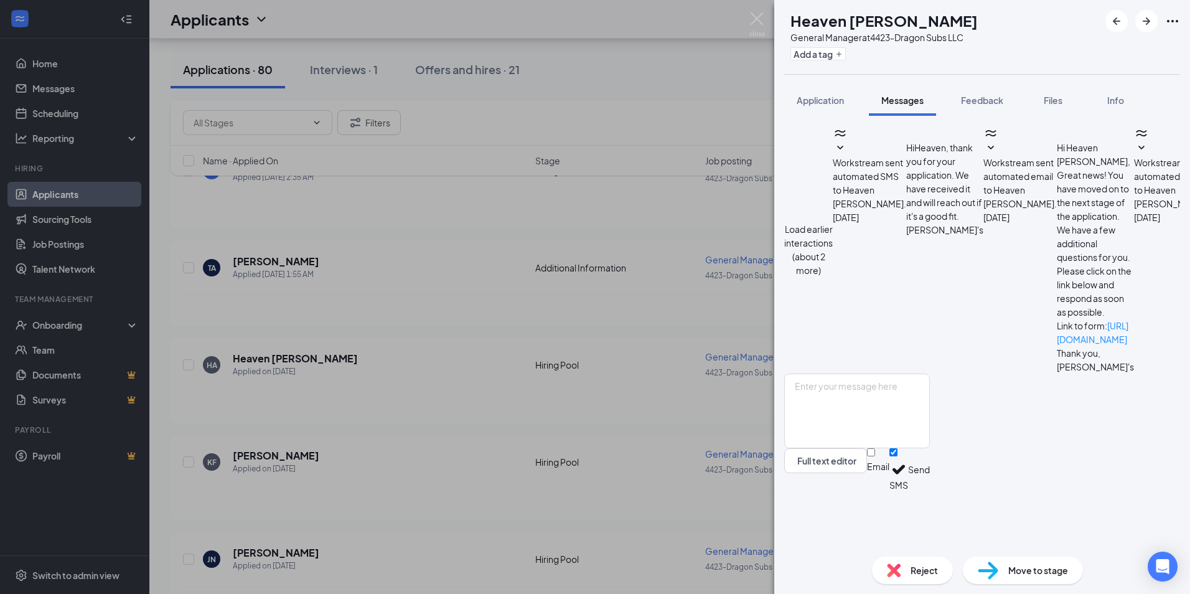
click at [930, 491] on div "Email SMS Send" at bounding box center [898, 469] width 63 height 43
click at [875, 456] on input "Email" at bounding box center [871, 452] width 8 height 8
checkbox input "true"
click at [930, 448] on textarea at bounding box center [857, 410] width 146 height 75
click at [930, 434] on textarea "Hi I saw your application for an General Manager position are you still inte" at bounding box center [857, 410] width 146 height 75
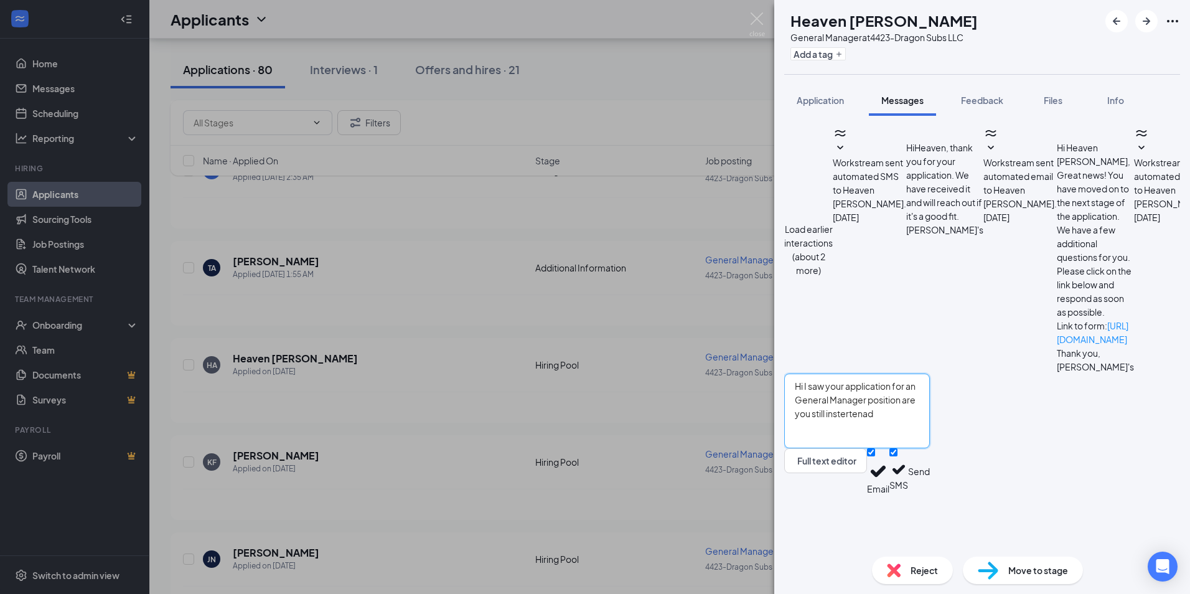
click at [930, 448] on textarea "Hi I saw your application for an General Manager position are you still instert…" at bounding box center [857, 410] width 146 height 75
type textarea "Hi I saw your application for an General Manager position. Would you like to co…"
click at [930, 495] on button "Send" at bounding box center [919, 471] width 22 height 47
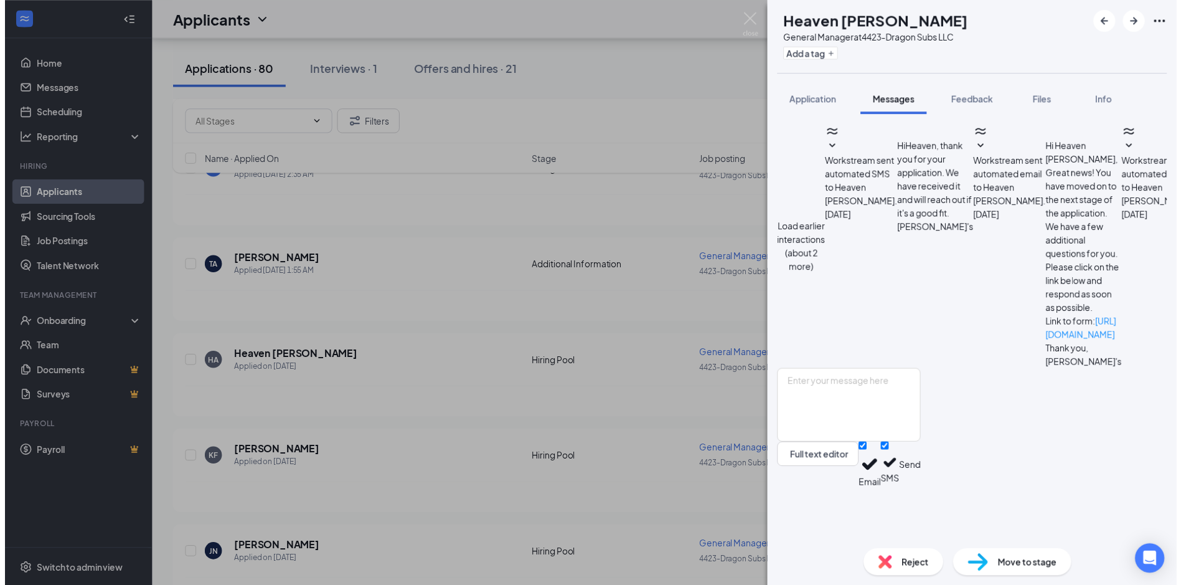
scroll to position [357, 0]
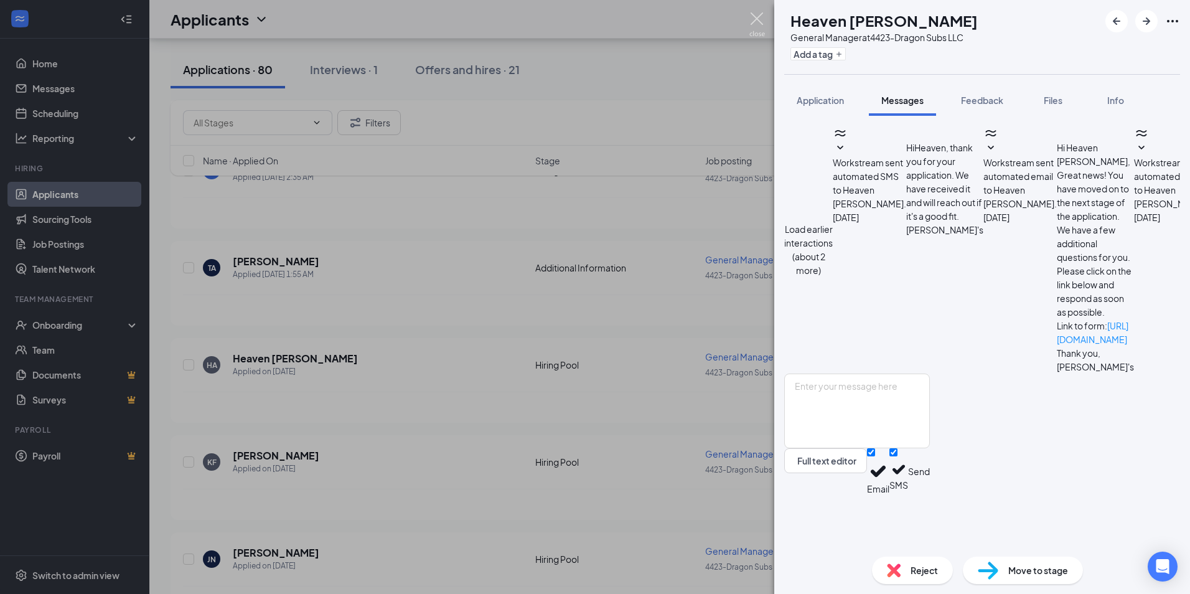
click at [751, 25] on img at bounding box center [757, 24] width 16 height 24
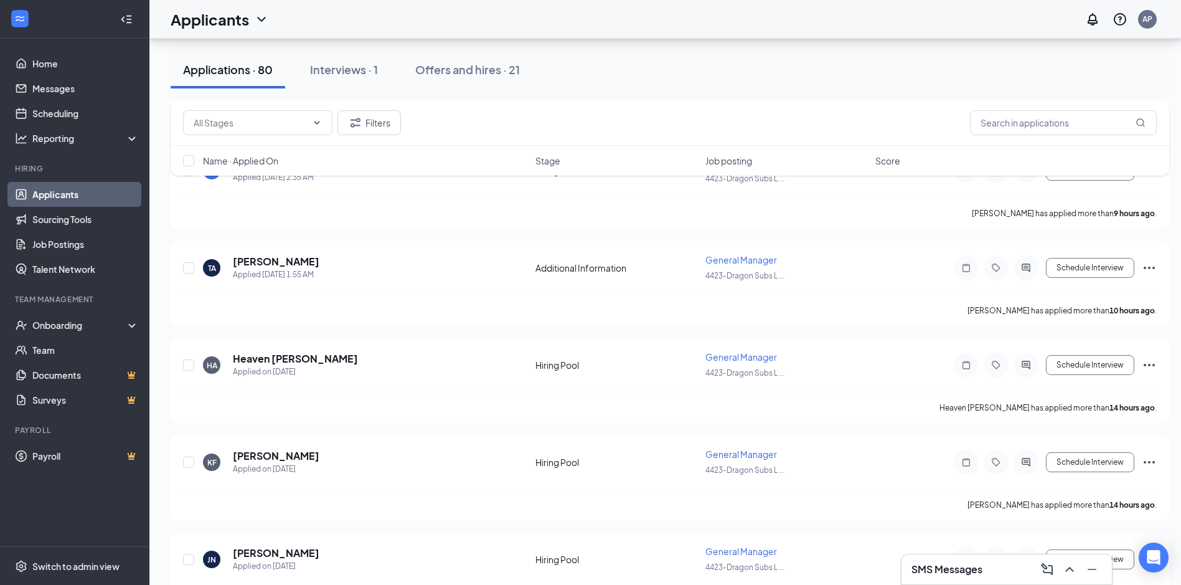
click at [1000, 561] on div "SMS Messages" at bounding box center [1006, 569] width 190 height 20
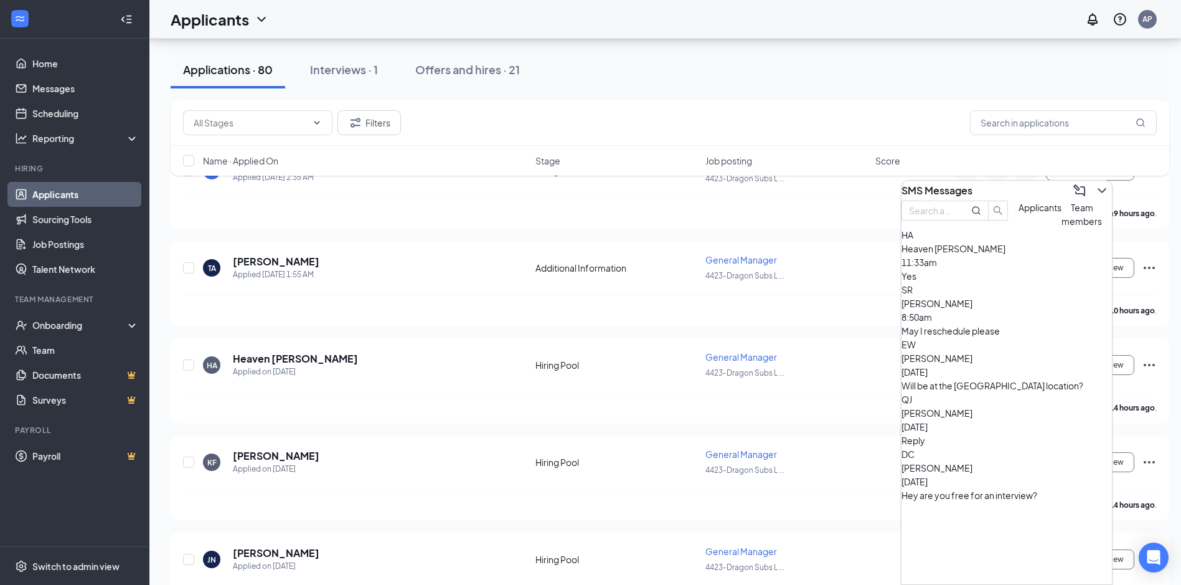
click at [1018, 269] on div "Heaven [PERSON_NAME] 11:33am" at bounding box center [1006, 255] width 210 height 27
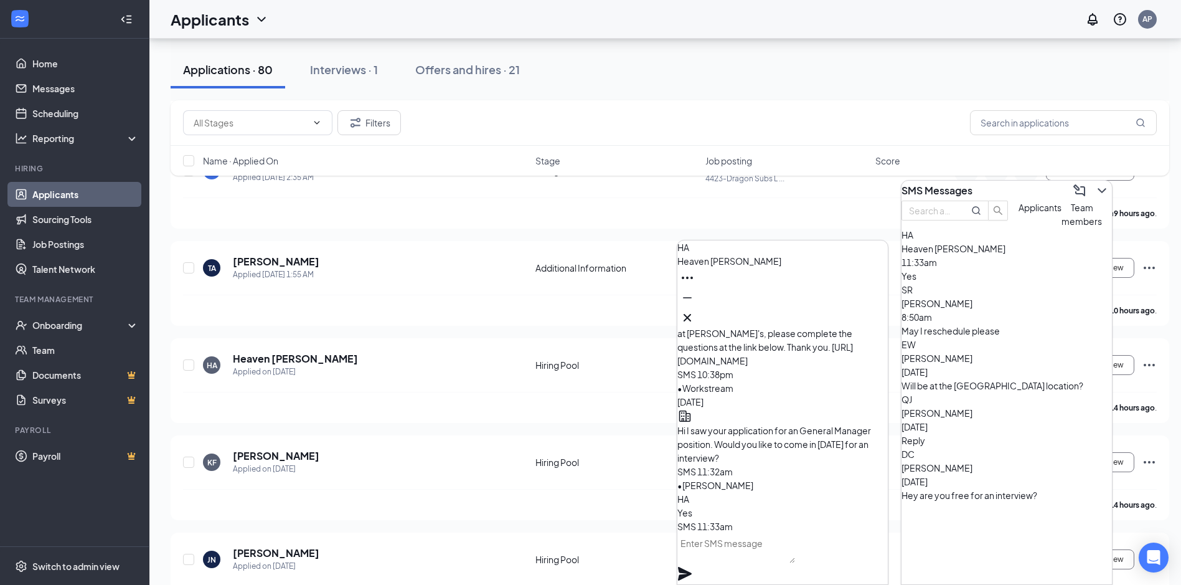
click at [767, 559] on textarea at bounding box center [736, 548] width 118 height 30
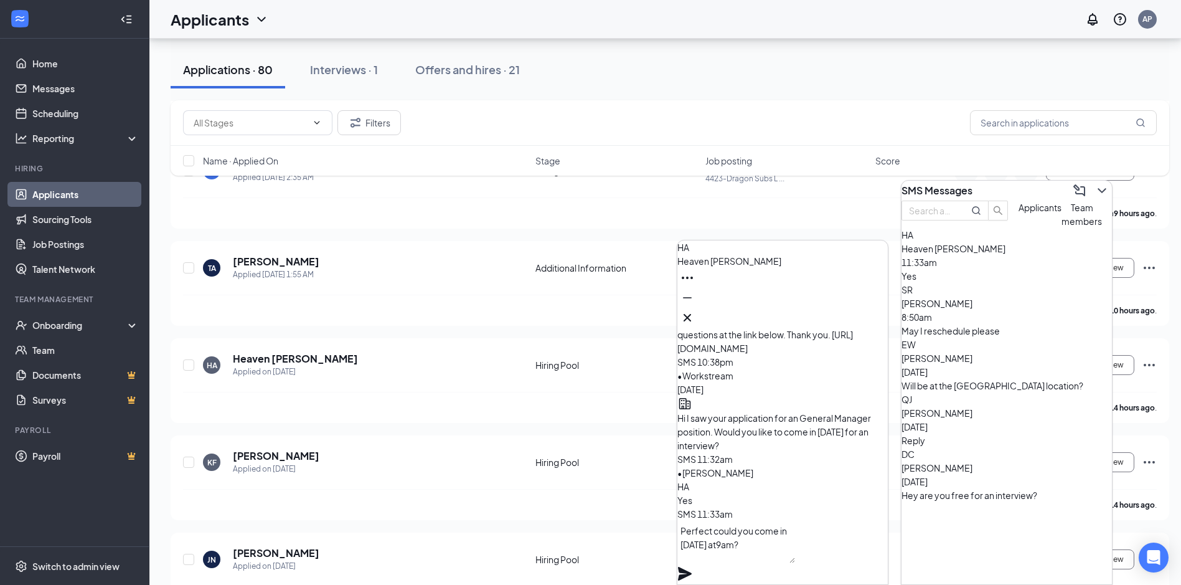
click at [774, 561] on textarea "Perfect could you come in [DATE] at9am?" at bounding box center [736, 541] width 118 height 42
type textarea "Perfect could you come in [DATE] at9am?"
click at [692, 566] on icon "Plane" at bounding box center [684, 573] width 15 height 15
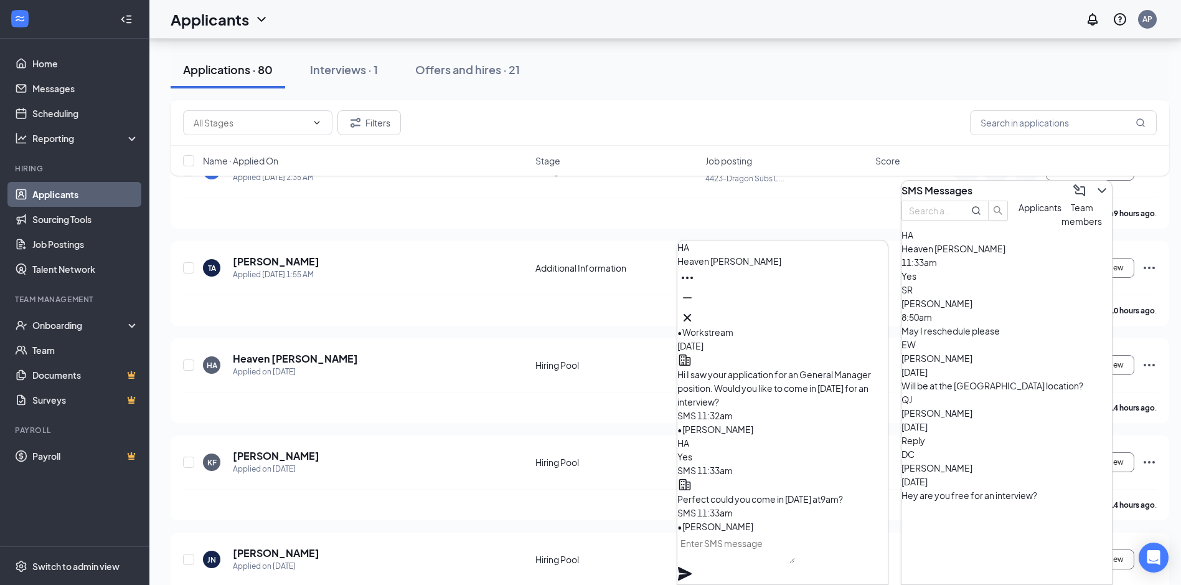
scroll to position [0, 0]
click at [695, 305] on icon "Minimize" at bounding box center [687, 297] width 15 height 15
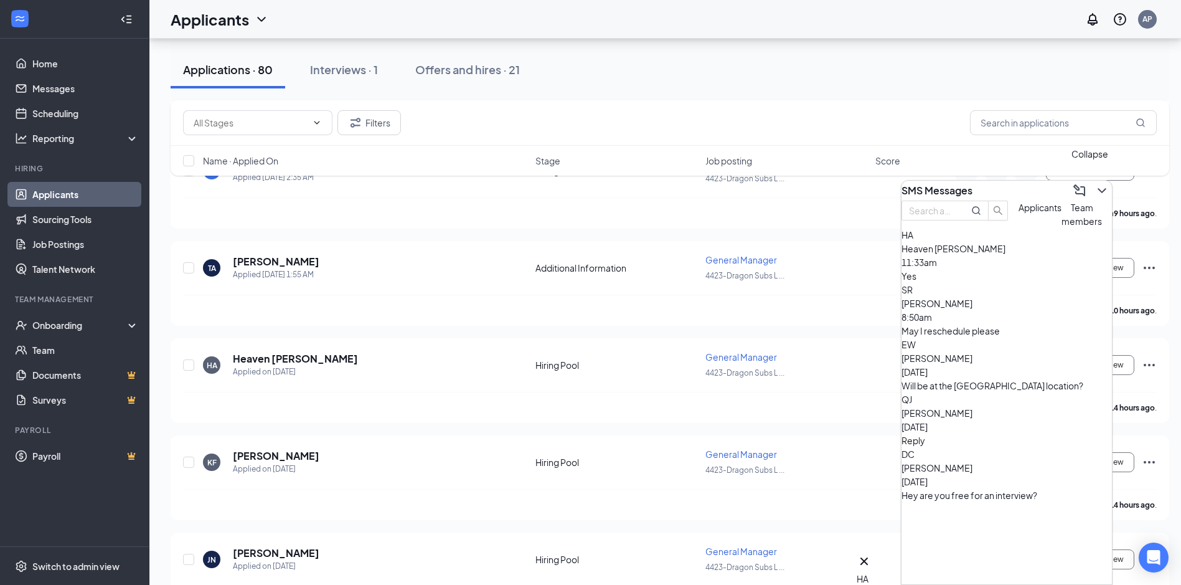
click at [1098, 183] on icon "ChevronDown" at bounding box center [1101, 190] width 15 height 15
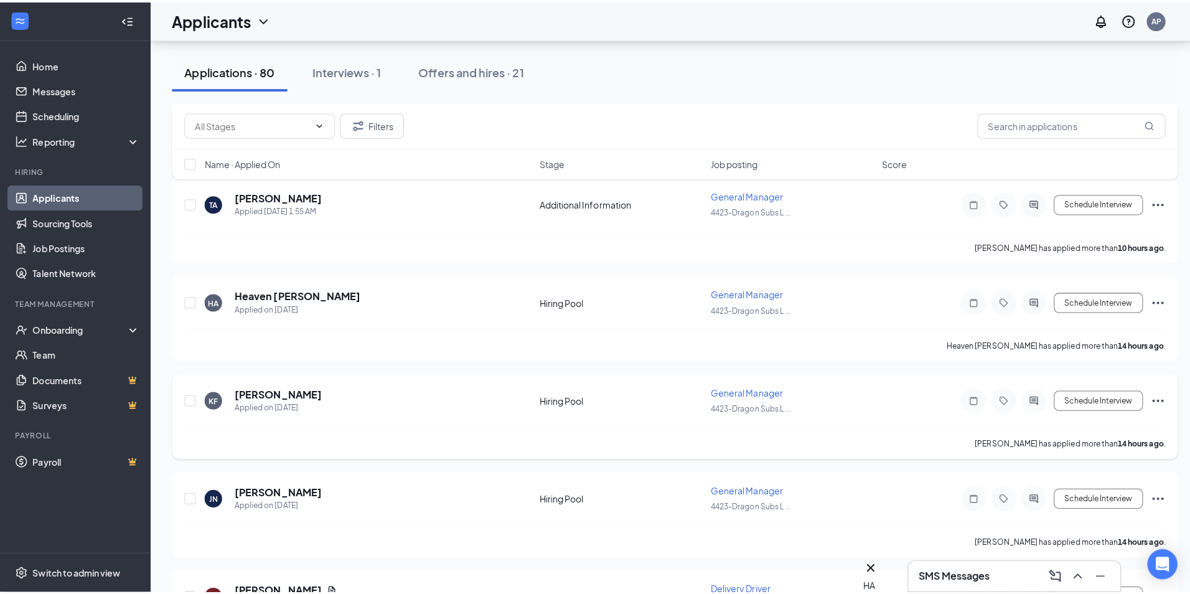
scroll to position [1058, 0]
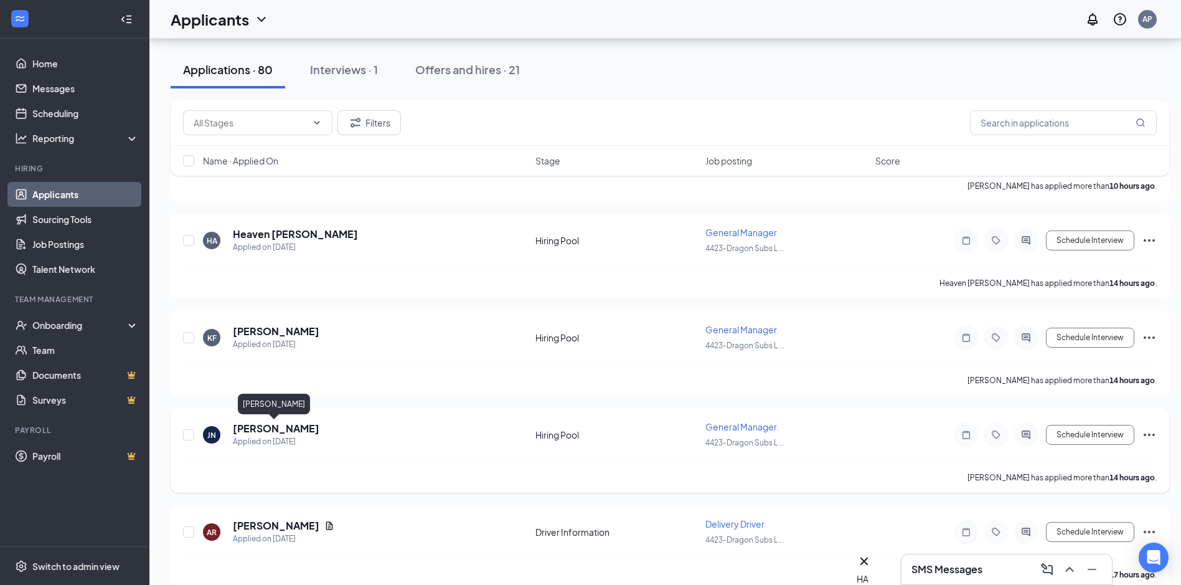
click at [296, 428] on h5 "[PERSON_NAME]" at bounding box center [276, 428] width 87 height 14
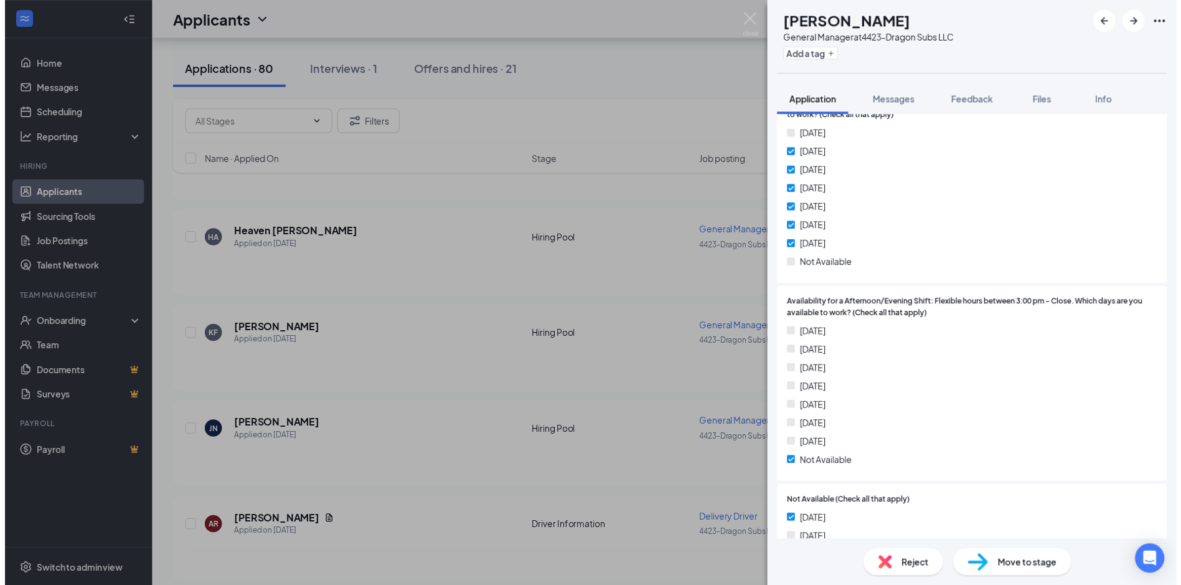
scroll to position [1518, 0]
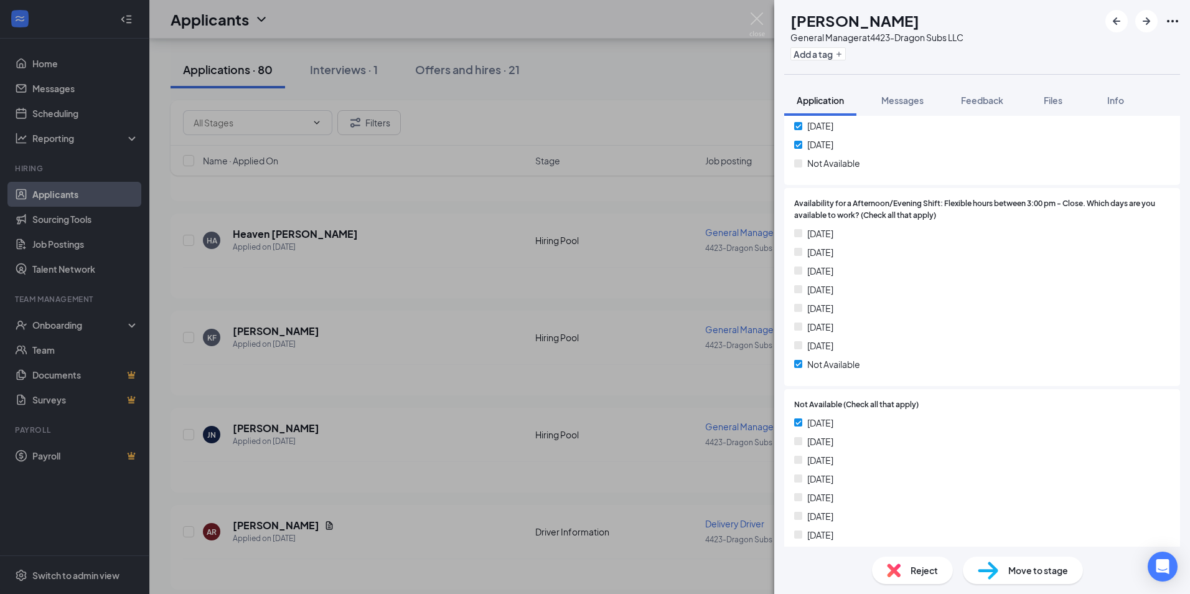
click at [746, 16] on div "JN [PERSON_NAME] General Manager at 4423-Dragon Subs LLC Add a tag Application …" at bounding box center [595, 297] width 1190 height 594
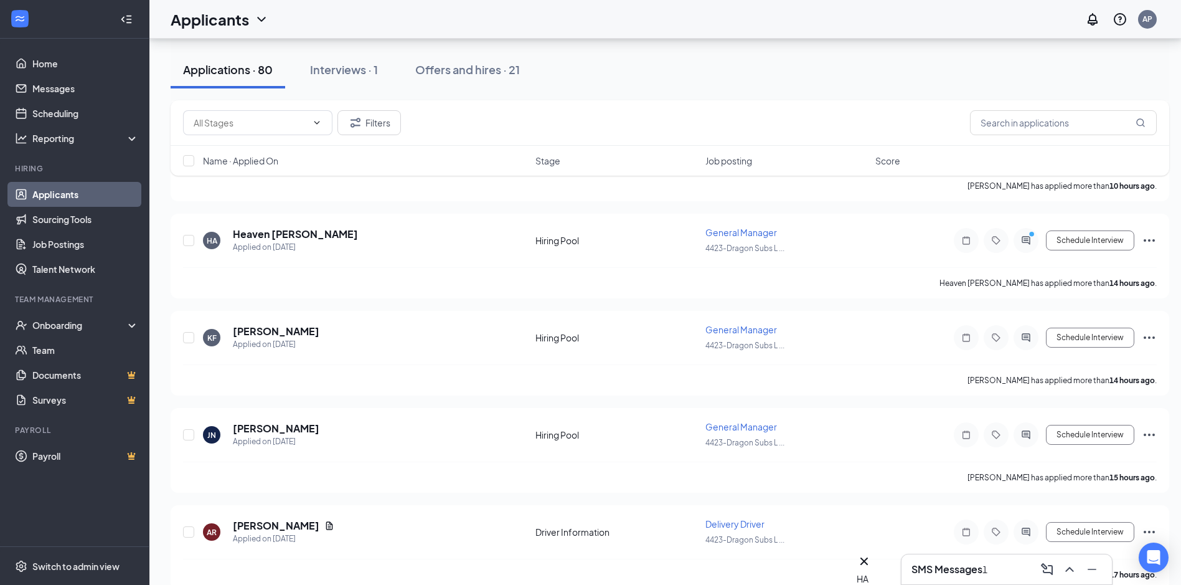
click at [969, 577] on div "SMS Messages 1" at bounding box center [1006, 569] width 190 height 20
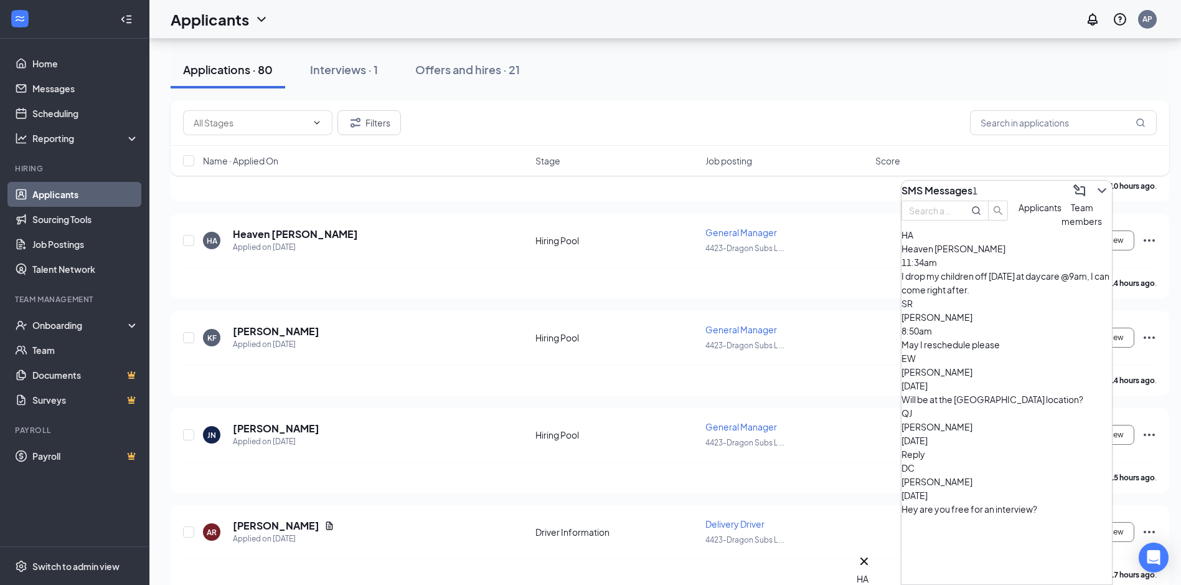
click at [974, 296] on div "HA Heaven [PERSON_NAME] 11:34am I drop my children off [DATE] at daycare @9am, …" at bounding box center [1006, 262] width 210 height 68
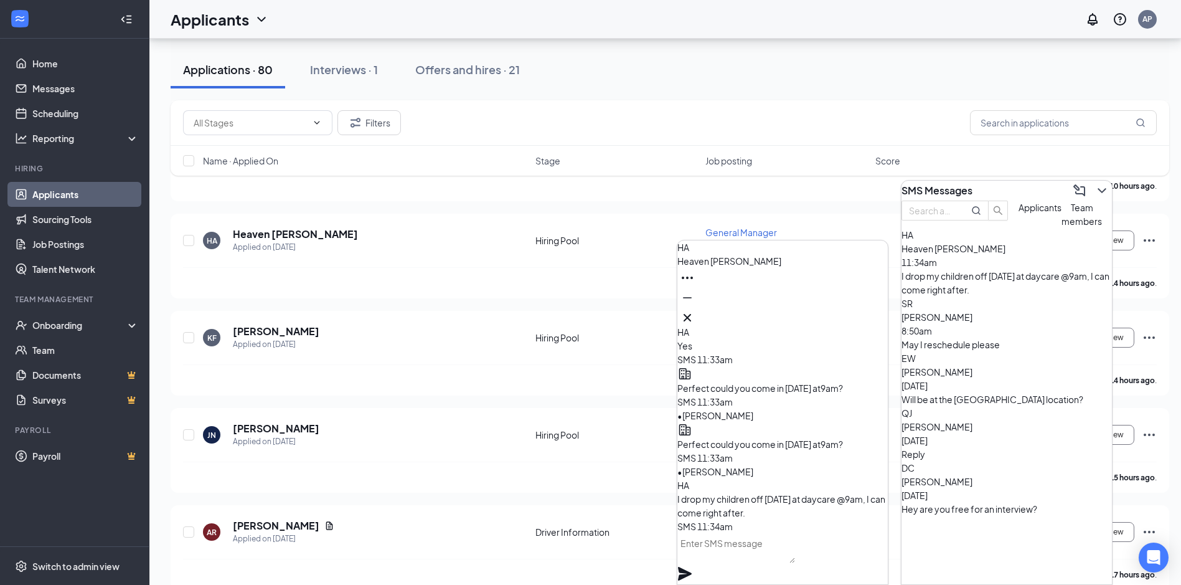
click at [758, 560] on textarea at bounding box center [736, 548] width 118 height 30
type textarea "Thats fine."
click at [692, 566] on icon "Plane" at bounding box center [685, 573] width 14 height 14
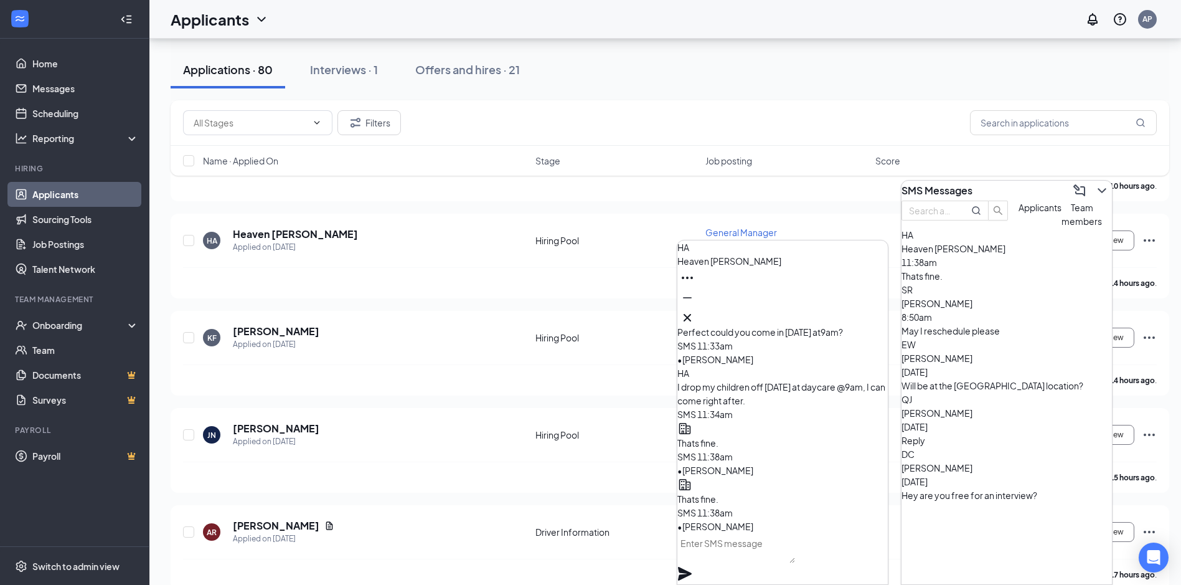
click at [695, 305] on icon "Minimize" at bounding box center [687, 297] width 15 height 15
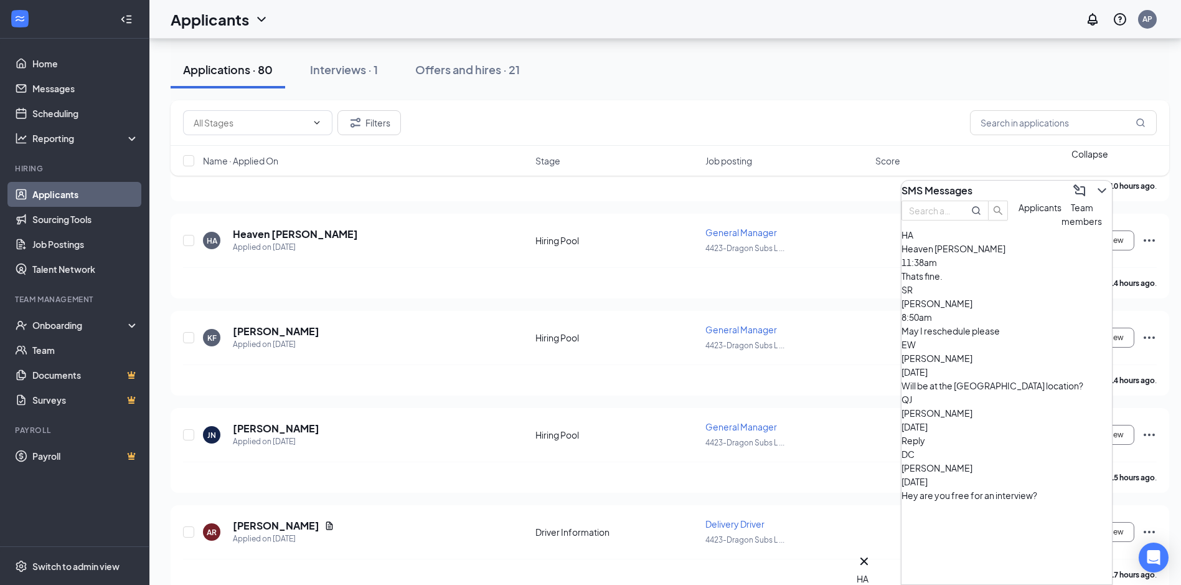
click at [1097, 188] on icon "ChevronDown" at bounding box center [1101, 190] width 8 height 5
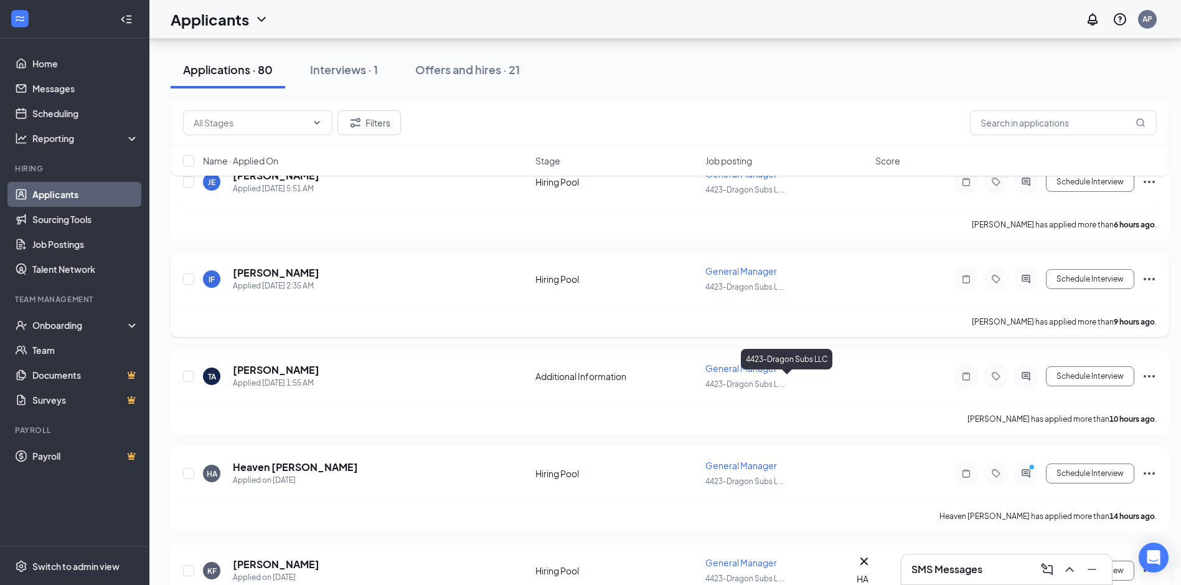
scroll to position [809, 0]
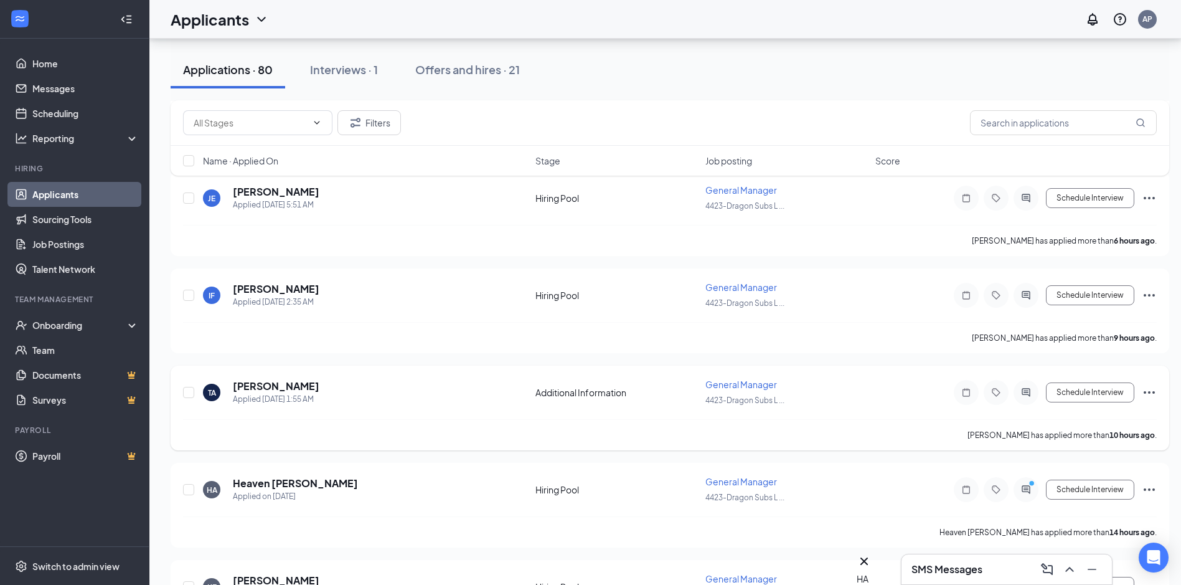
click at [734, 382] on span "General Manager" at bounding box center [741, 383] width 72 height 11
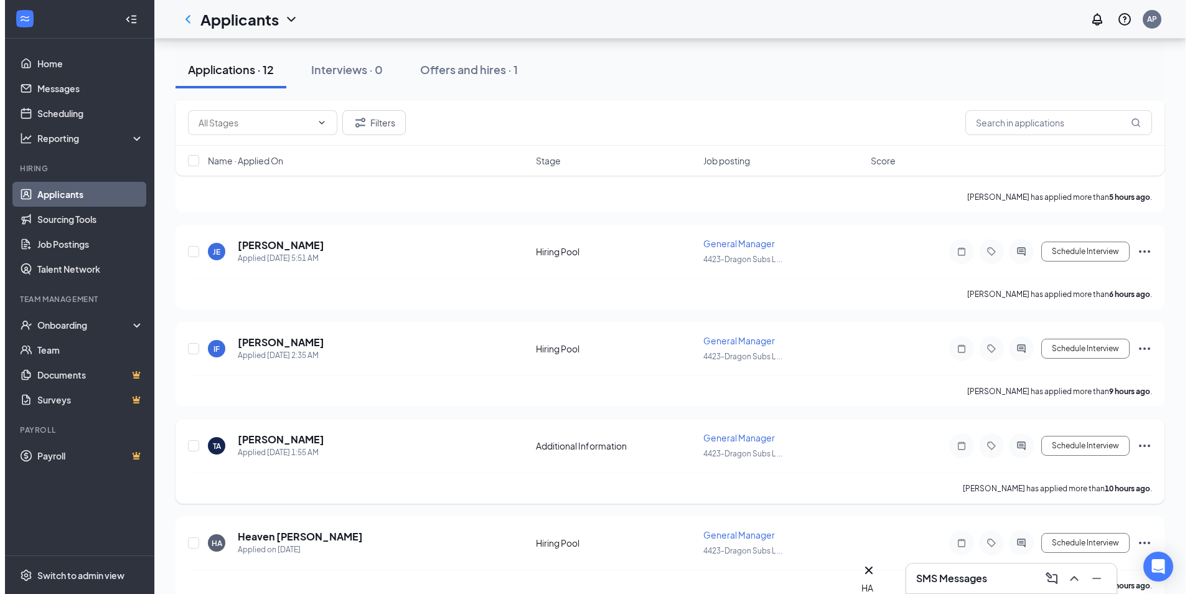
scroll to position [685, 0]
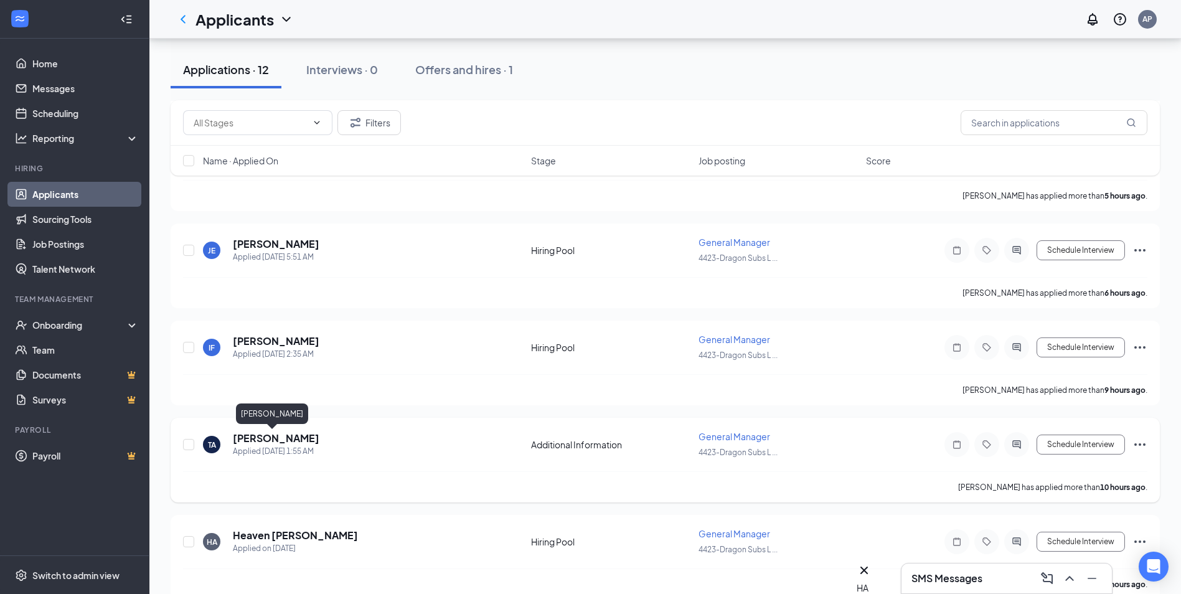
click at [282, 441] on h5 "[PERSON_NAME]" at bounding box center [276, 438] width 87 height 14
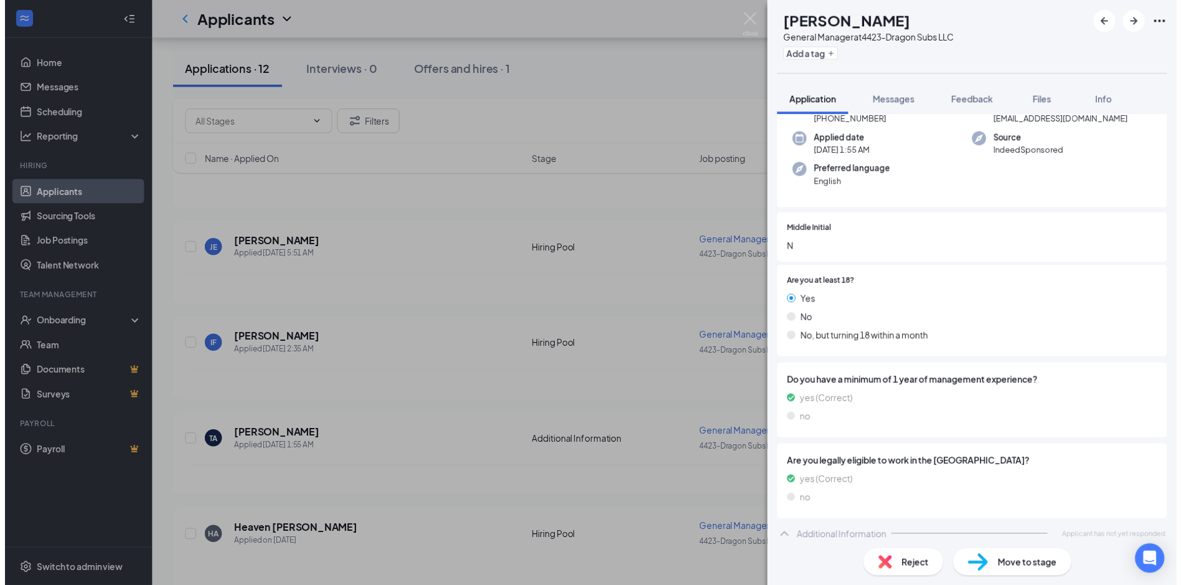
scroll to position [91, 0]
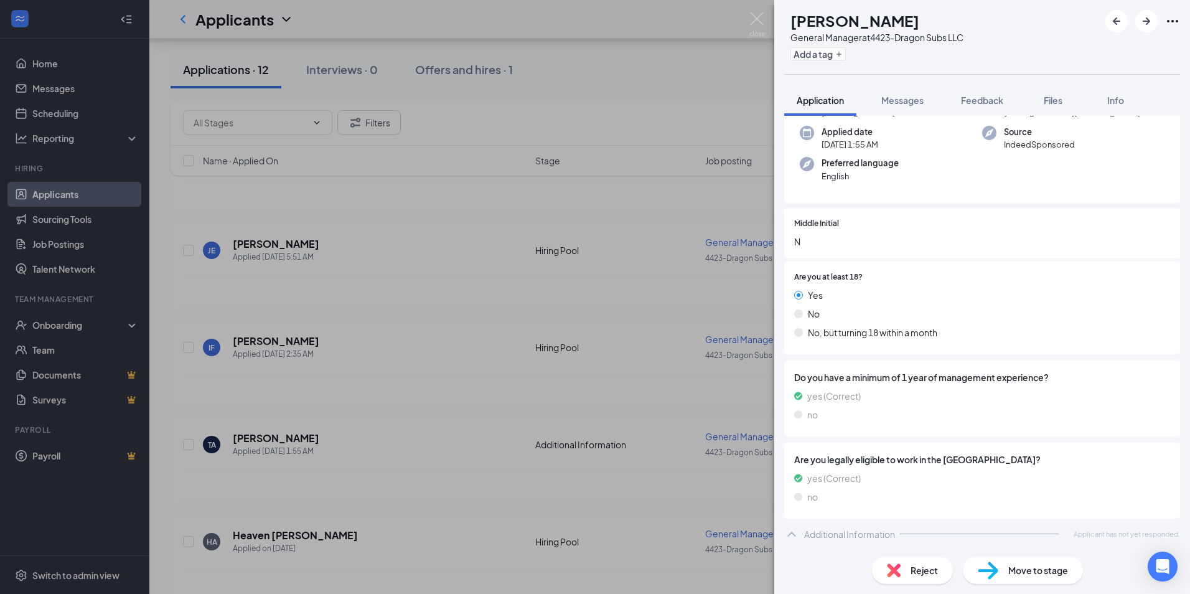
click at [754, 38] on div "[PERSON_NAME] General Manager at 4423-Dragon Subs LLC Add a tag Application Mes…" at bounding box center [595, 297] width 1190 height 594
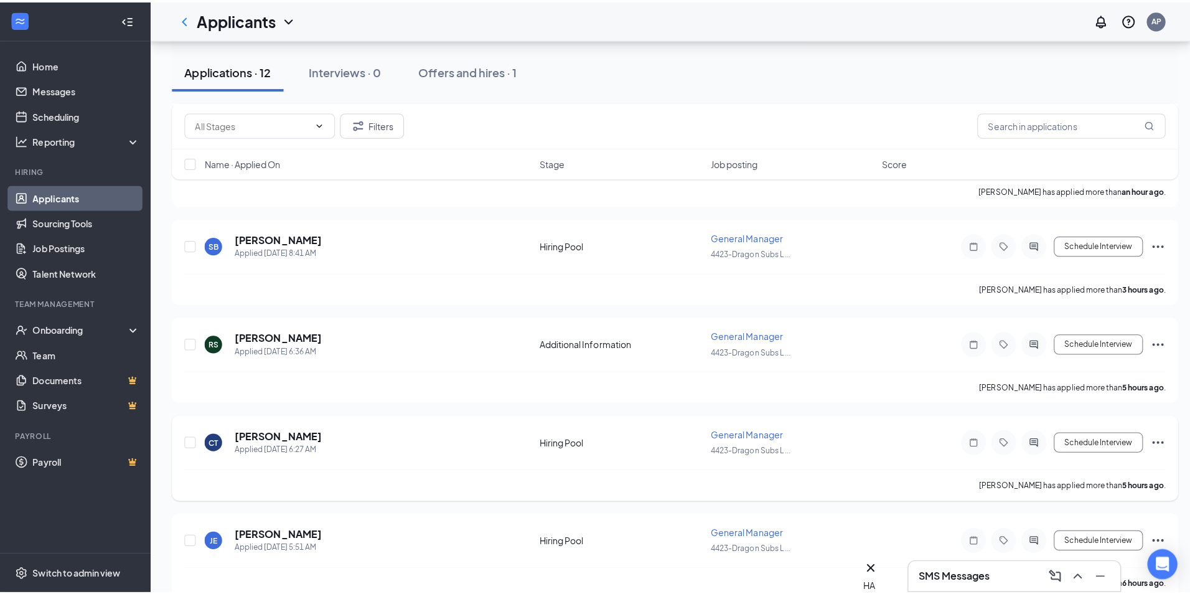
scroll to position [373, 0]
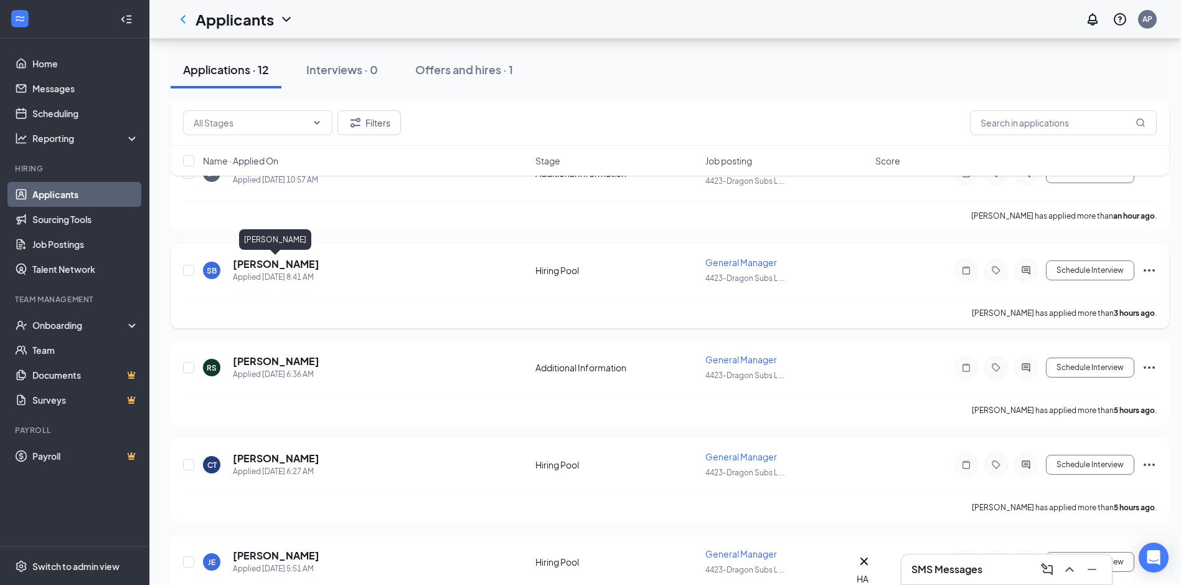
click at [287, 263] on h5 "[PERSON_NAME]" at bounding box center [276, 264] width 87 height 14
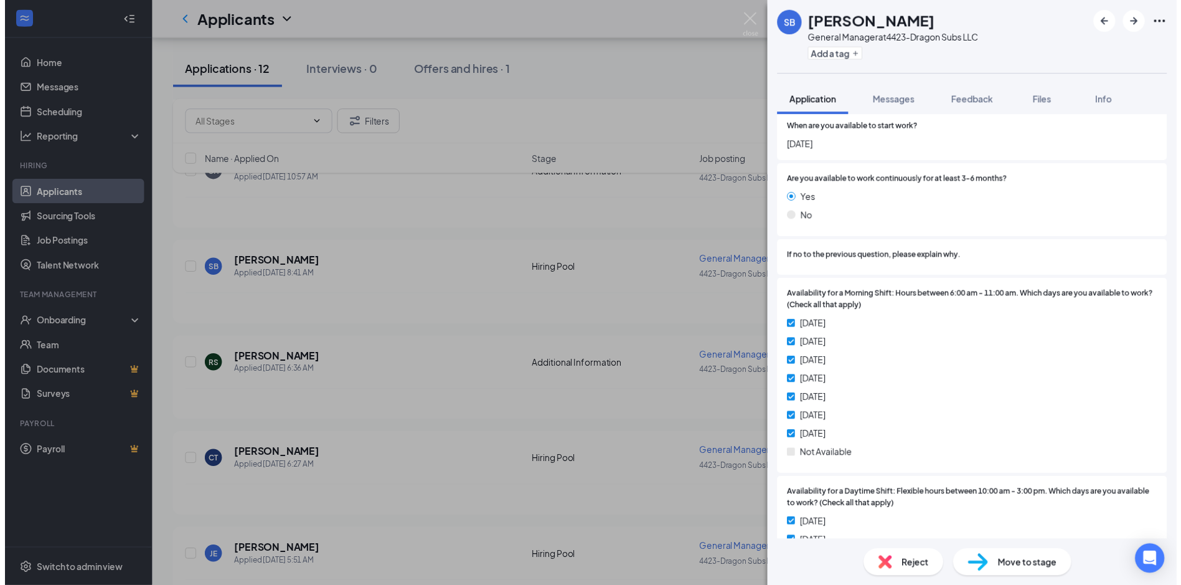
scroll to position [1058, 0]
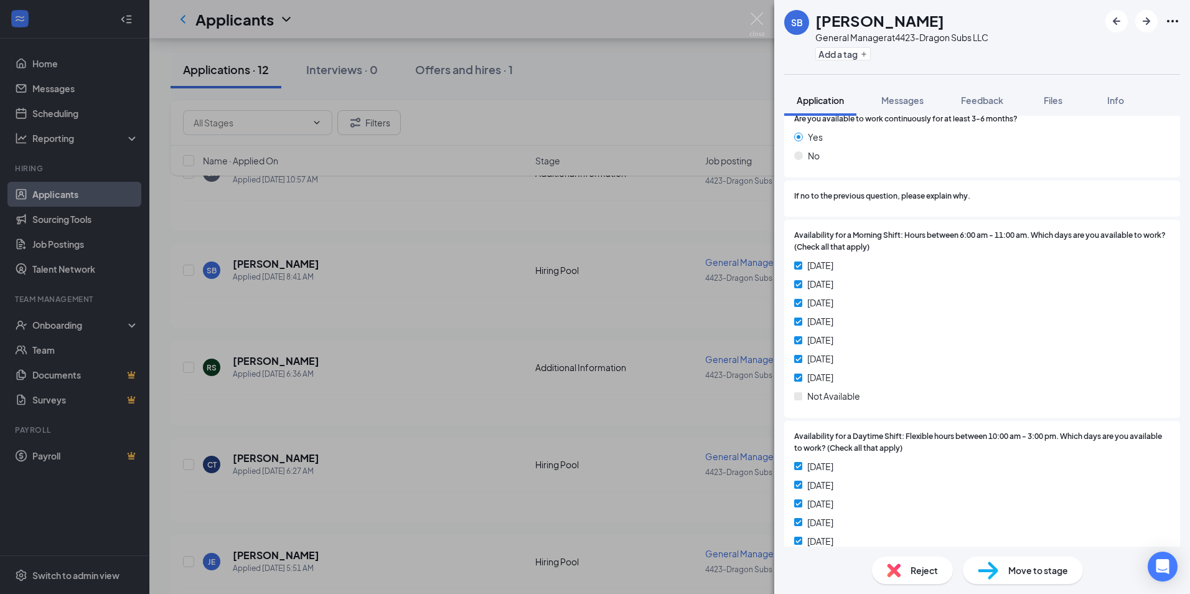
click at [398, 262] on div "SB [PERSON_NAME] General Manager at 4423-Dragon Subs LLC Add a tag Application …" at bounding box center [595, 297] width 1190 height 594
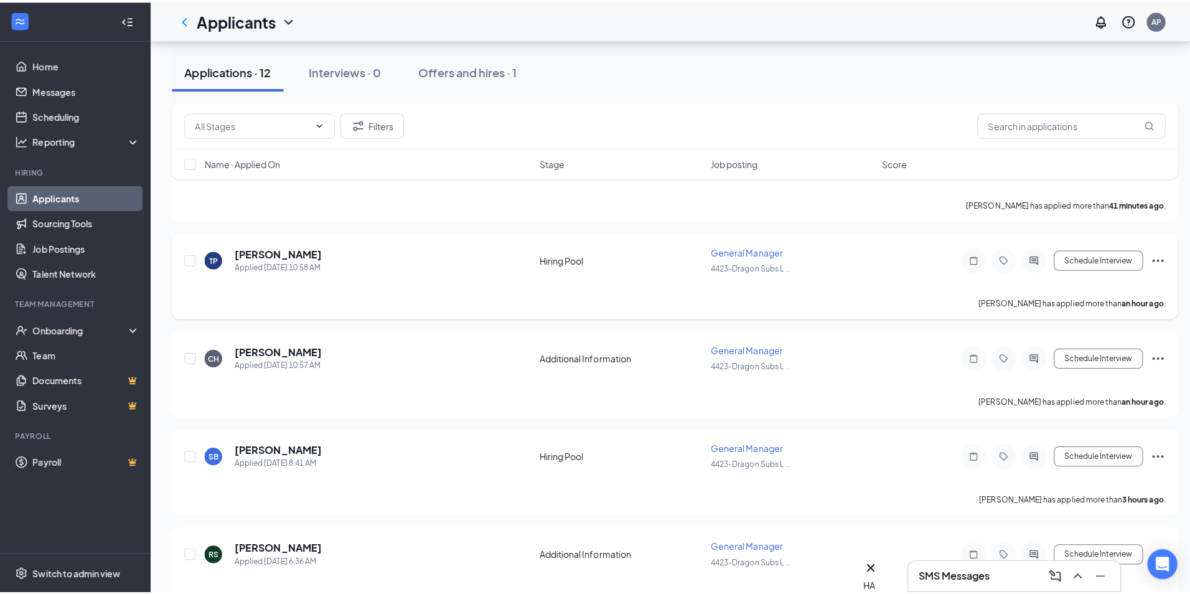
scroll to position [187, 0]
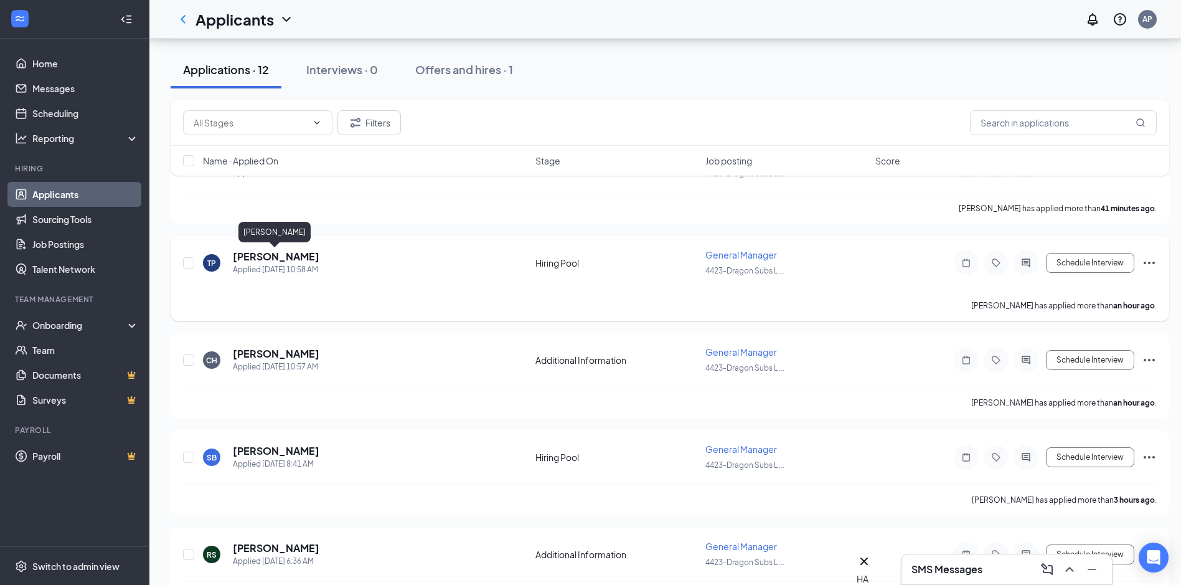
click at [293, 253] on h5 "[PERSON_NAME]" at bounding box center [276, 257] width 87 height 14
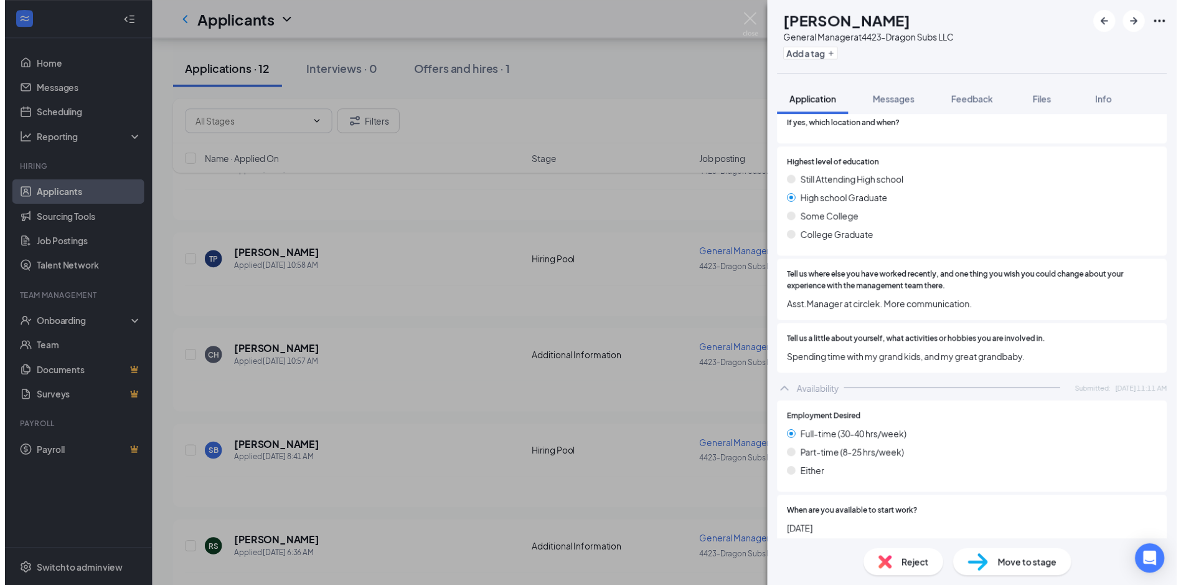
scroll to position [627, 0]
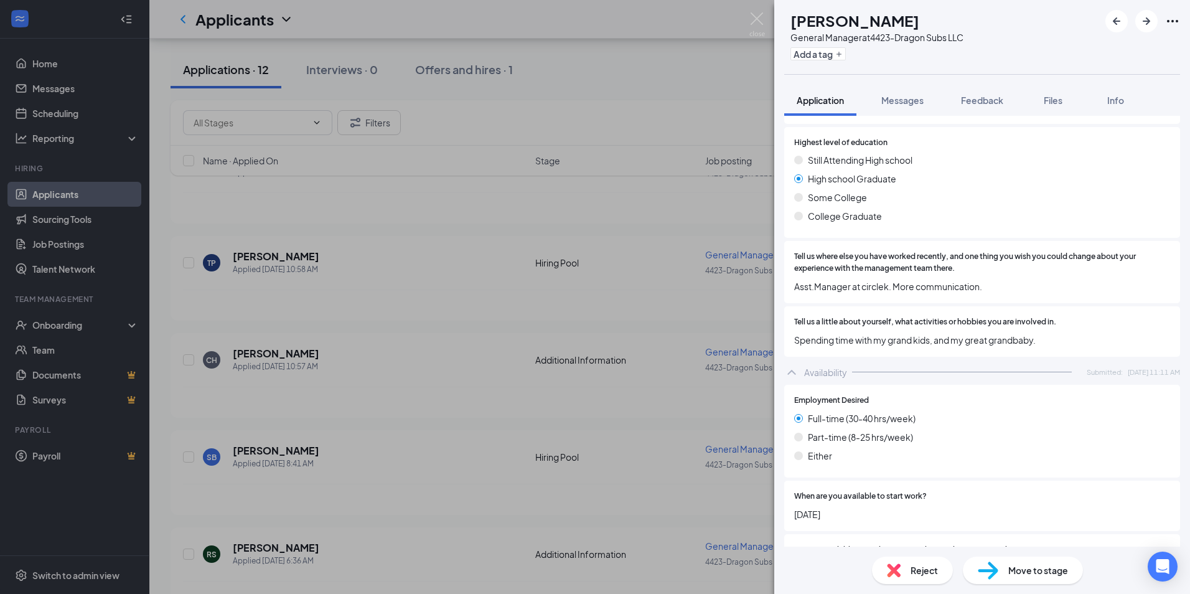
click at [768, 37] on div "TP [PERSON_NAME] General Manager at 4423-Dragon Subs LLC Add a tag Application …" at bounding box center [595, 297] width 1190 height 594
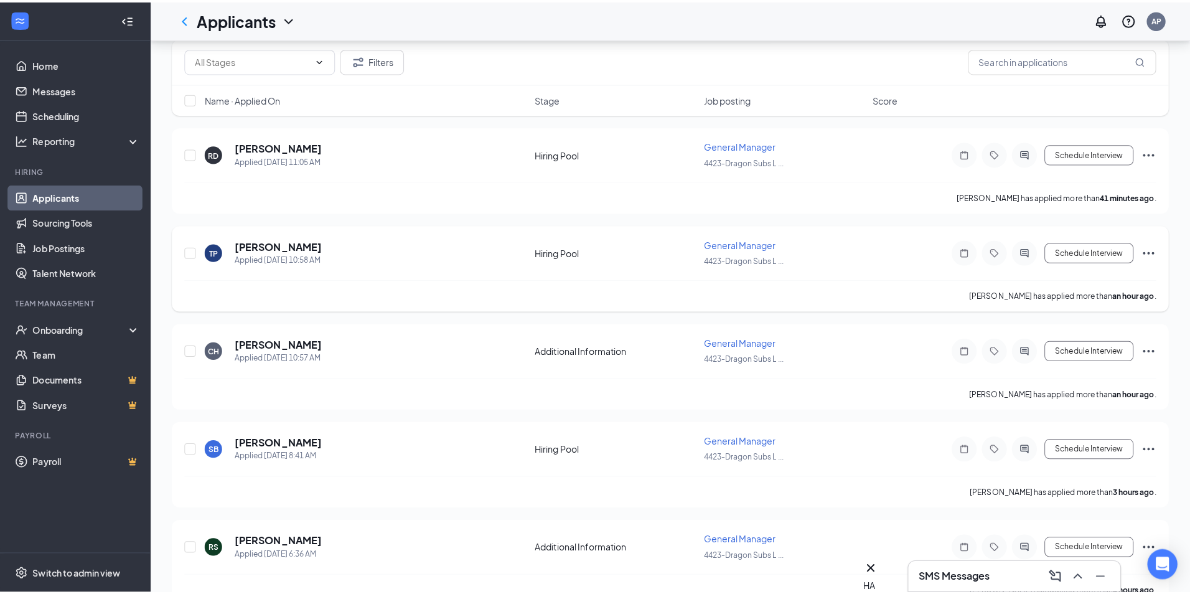
scroll to position [62, 0]
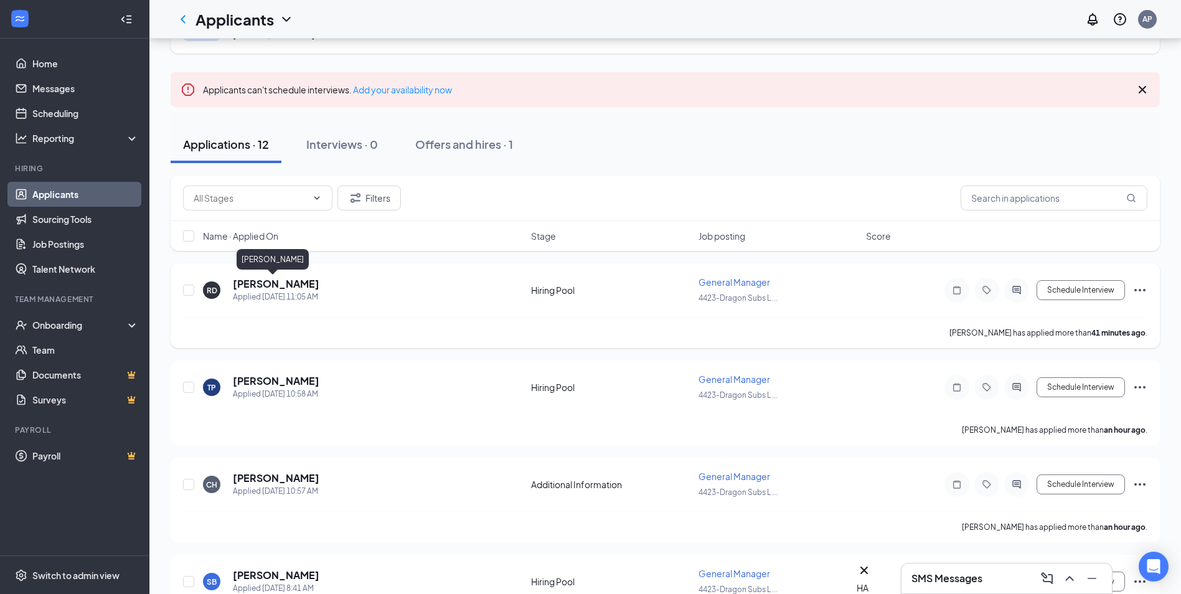
click at [259, 284] on h5 "[PERSON_NAME]" at bounding box center [276, 284] width 87 height 14
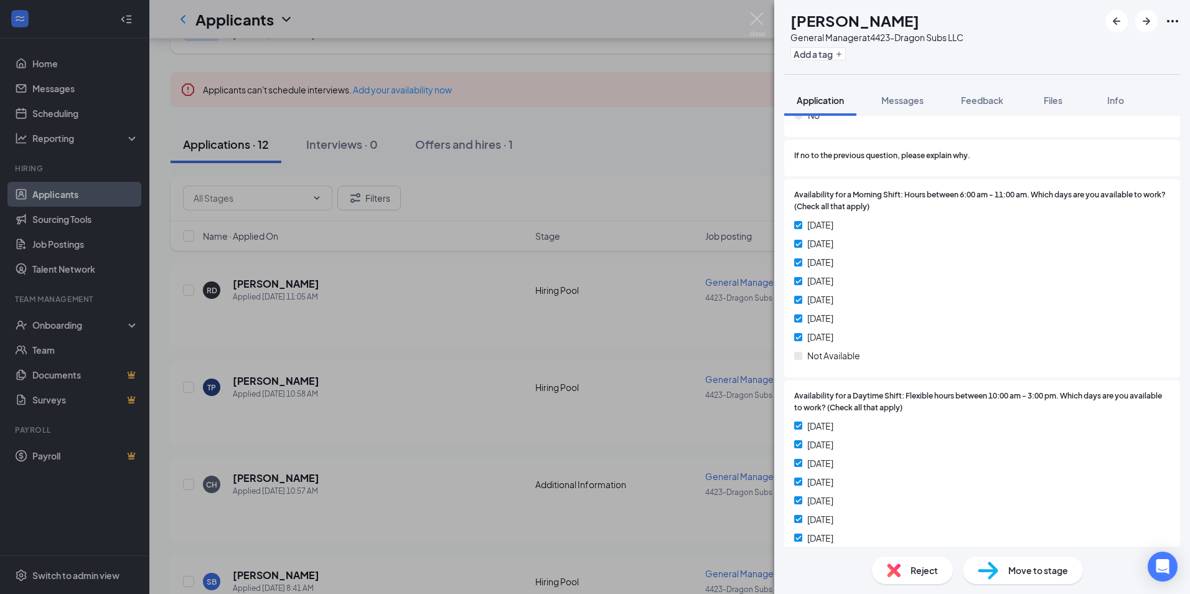
scroll to position [1183, 0]
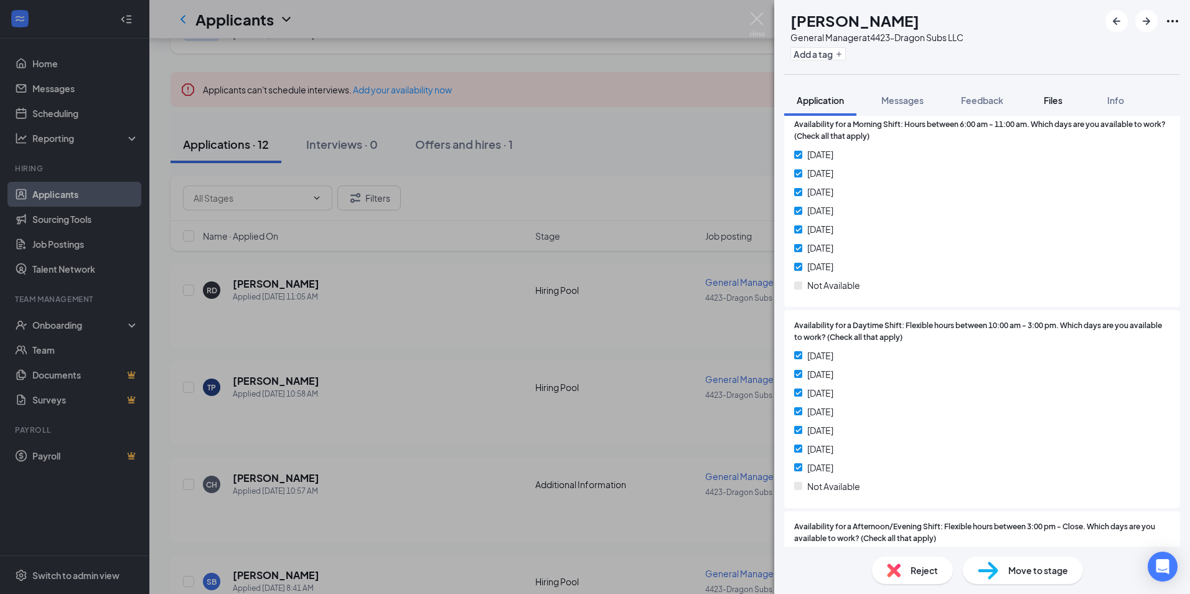
click at [1049, 95] on span "Files" at bounding box center [1053, 100] width 19 height 11
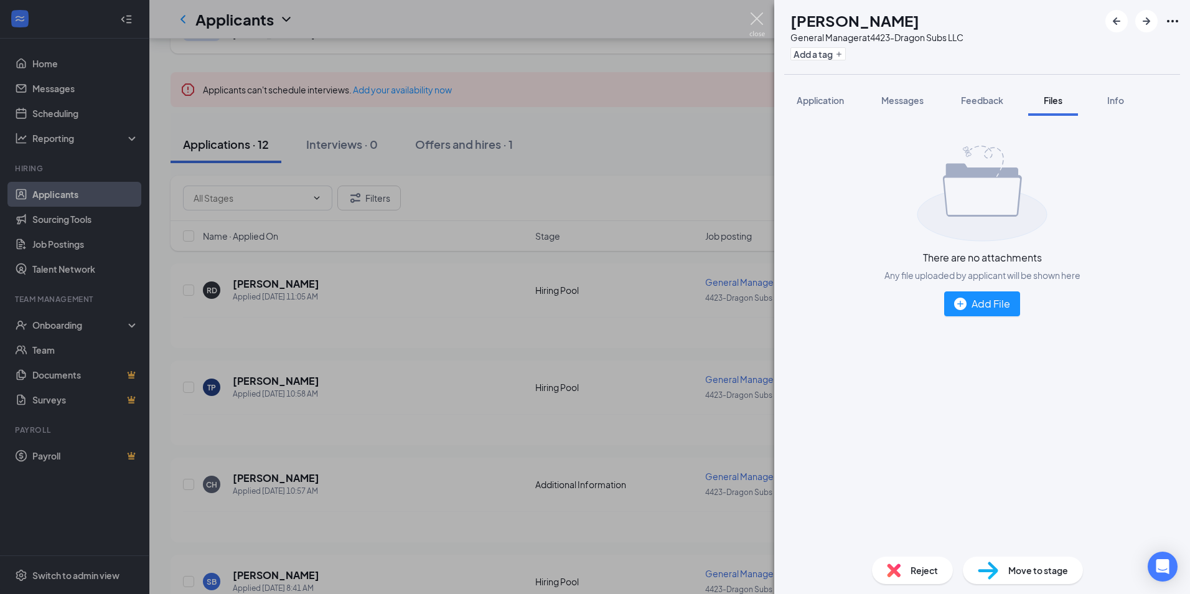
click at [751, 17] on img at bounding box center [757, 24] width 16 height 24
